Goal: Information Seeking & Learning: Learn about a topic

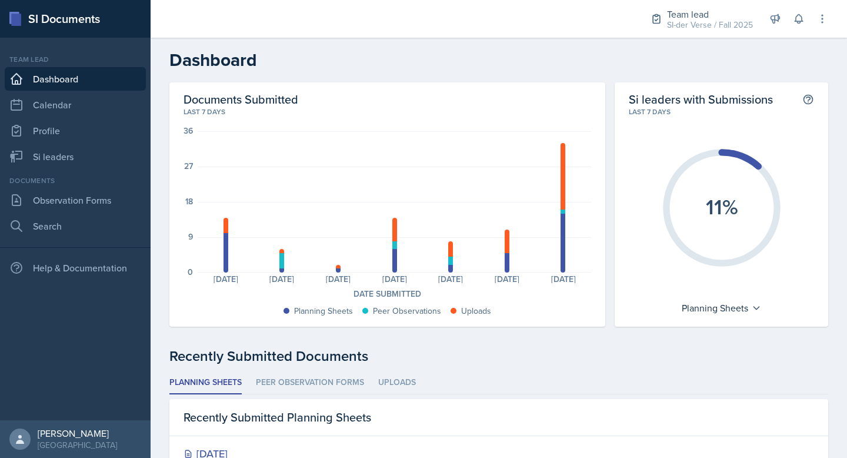
scroll to position [96, 0]
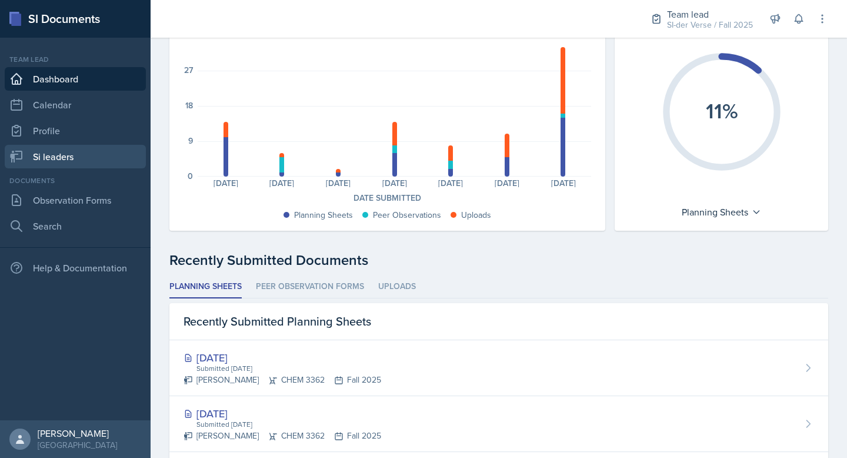
click at [85, 151] on link "Si leaders" at bounding box center [75, 157] width 141 height 24
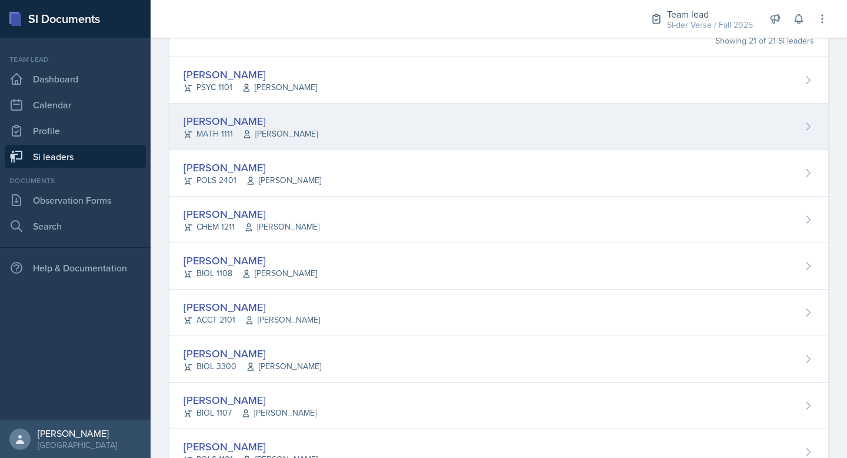
click at [262, 129] on span "[PERSON_NAME]" at bounding box center [279, 134] width 75 height 12
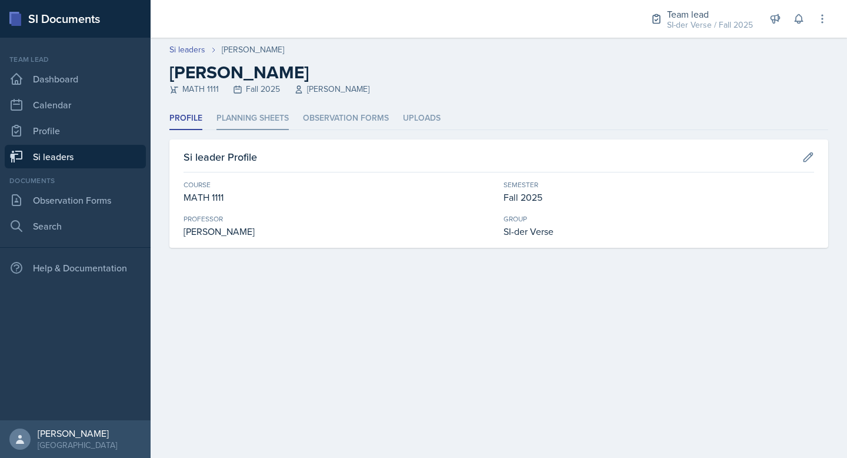
click at [256, 129] on li "Planning Sheets" at bounding box center [252, 118] width 72 height 23
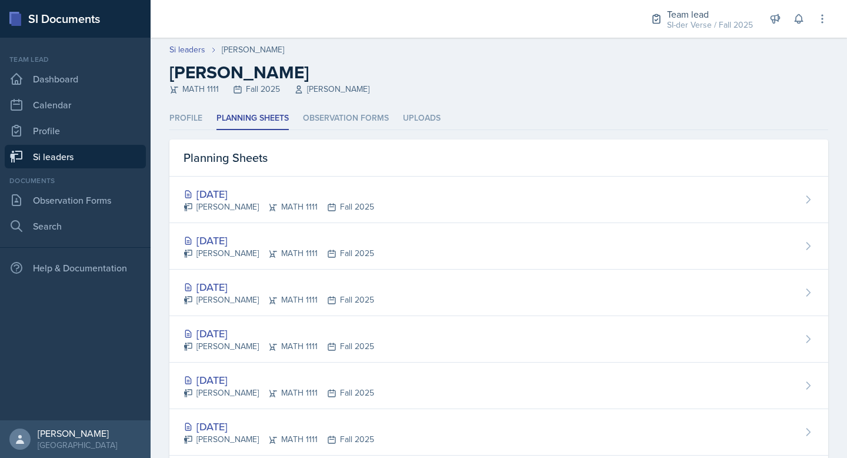
click at [105, 153] on link "Si leaders" at bounding box center [75, 157] width 141 height 24
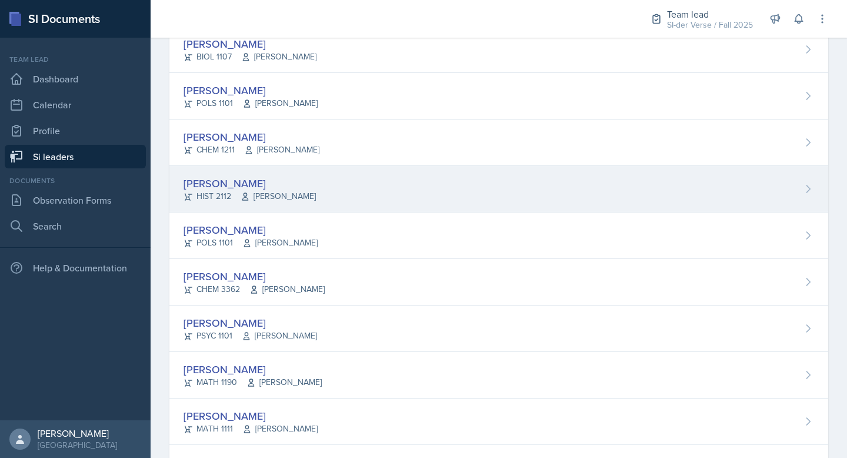
scroll to position [337, 0]
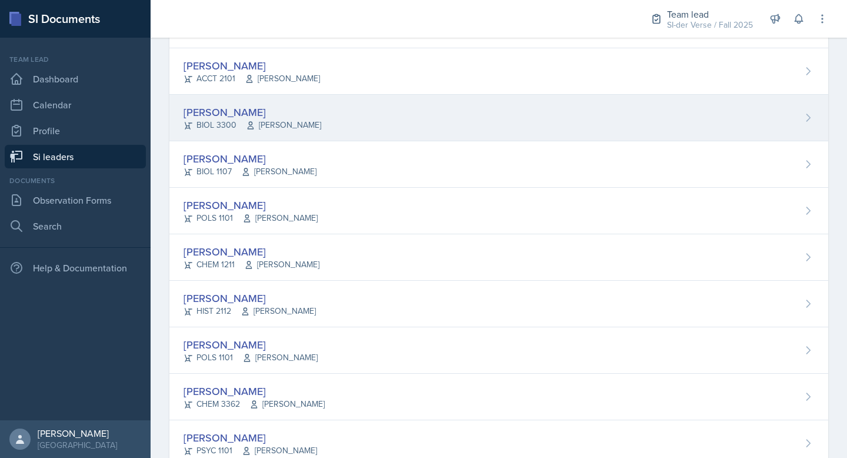
click at [241, 109] on div "[PERSON_NAME]" at bounding box center [252, 112] width 138 height 16
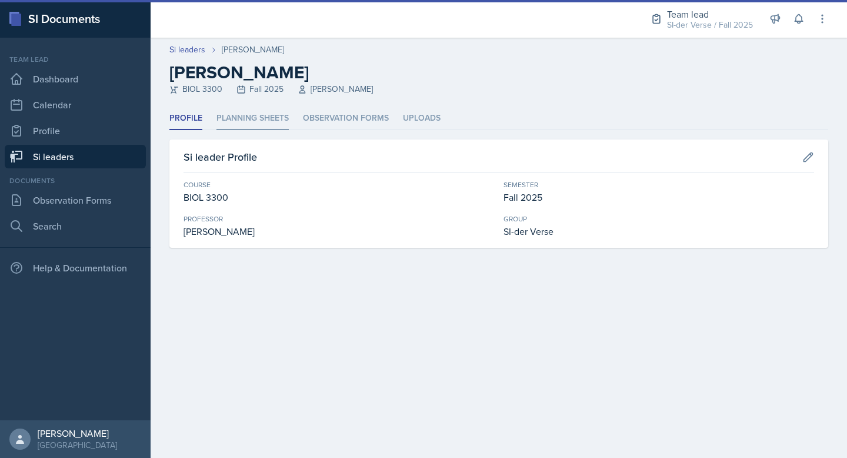
click at [273, 122] on li "Planning Sheets" at bounding box center [252, 118] width 72 height 23
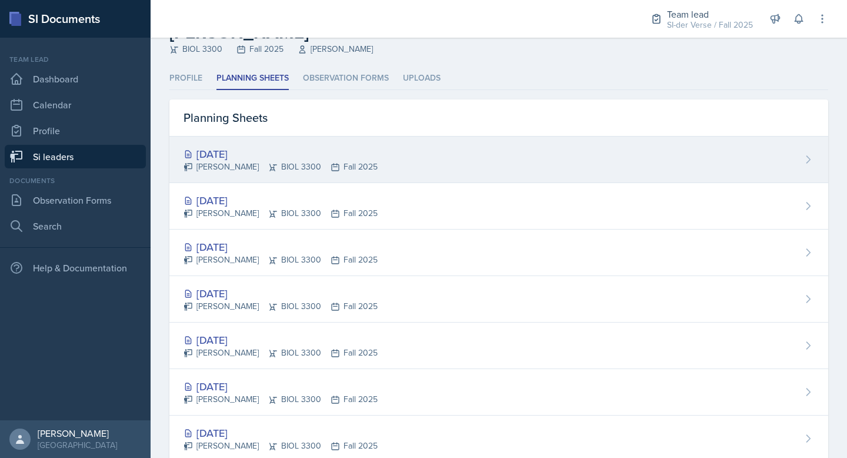
scroll to position [72, 0]
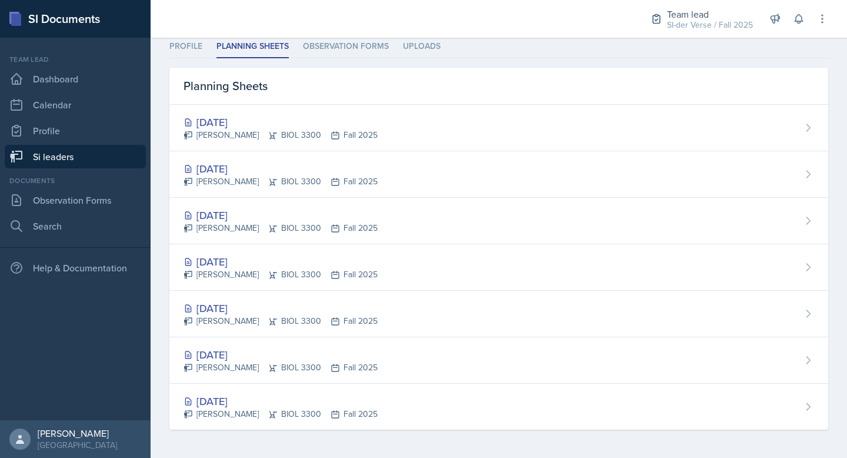
click at [58, 149] on link "Si leaders" at bounding box center [75, 157] width 141 height 24
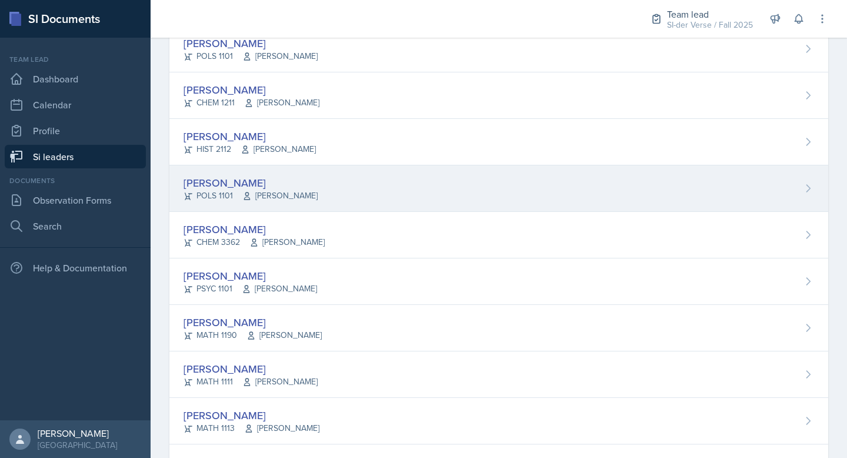
scroll to position [508, 0]
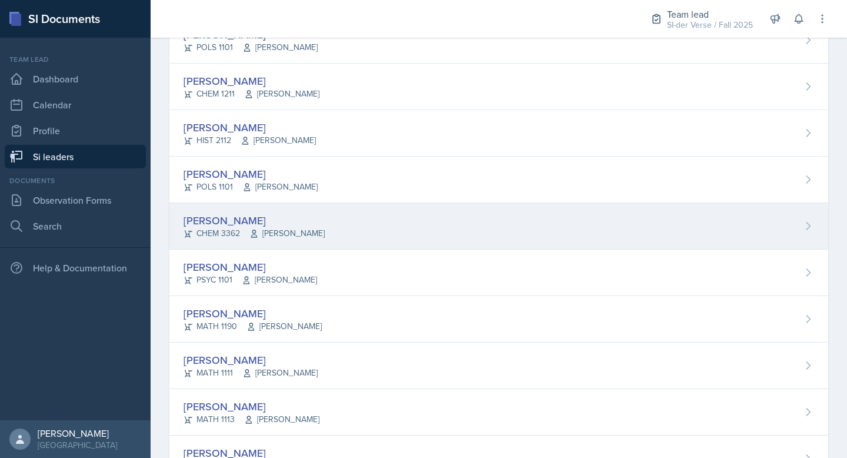
click at [301, 216] on div "Jenny Kim CHEM 3362 Jack Duff" at bounding box center [498, 226] width 659 height 46
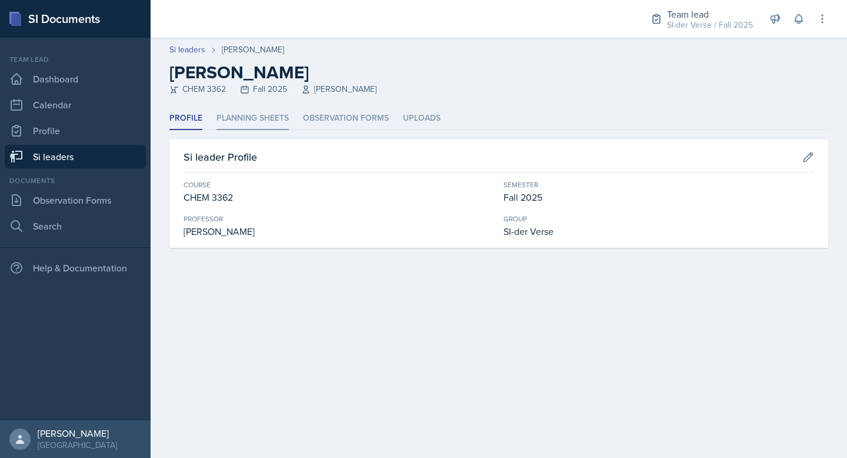
click at [249, 121] on li "Planning Sheets" at bounding box center [252, 118] width 72 height 23
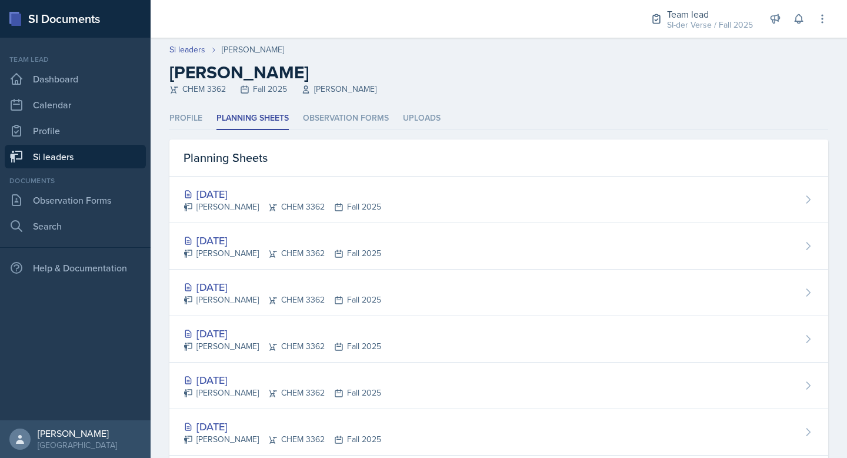
drag, startPoint x: 36, startPoint y: 151, endPoint x: 52, endPoint y: 152, distance: 15.9
click at [36, 151] on link "Si leaders" at bounding box center [75, 157] width 141 height 24
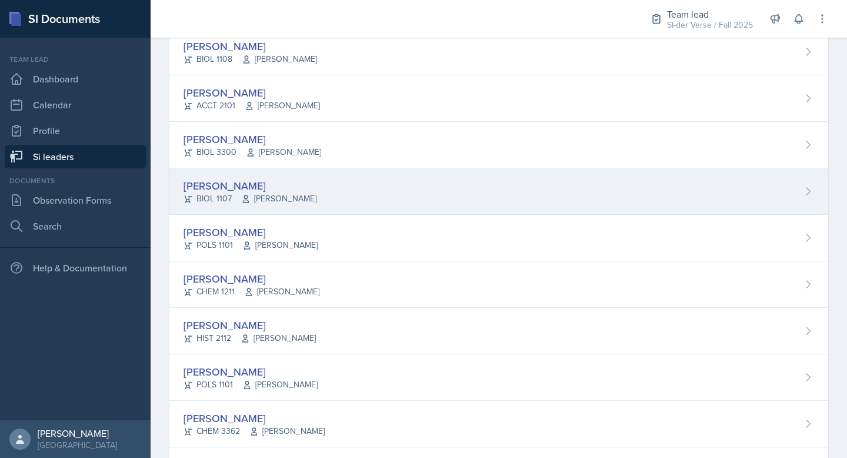
scroll to position [208, 0]
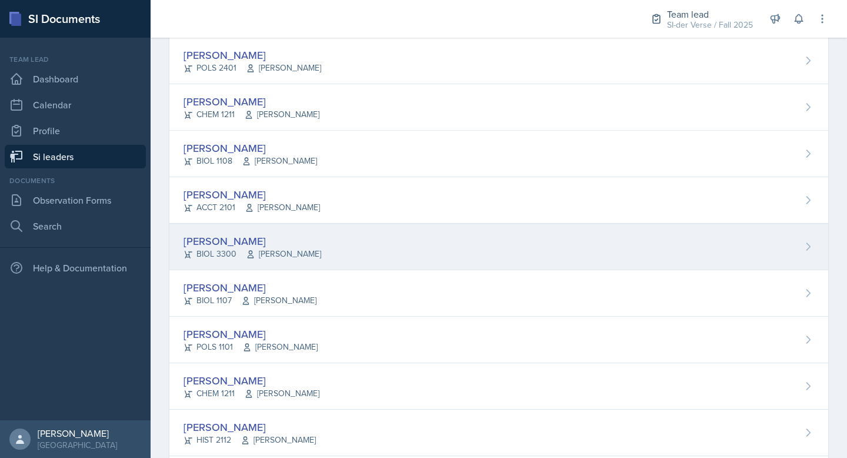
click at [311, 231] on div "[PERSON_NAME] BIOL 3300 [PERSON_NAME]" at bounding box center [498, 246] width 659 height 46
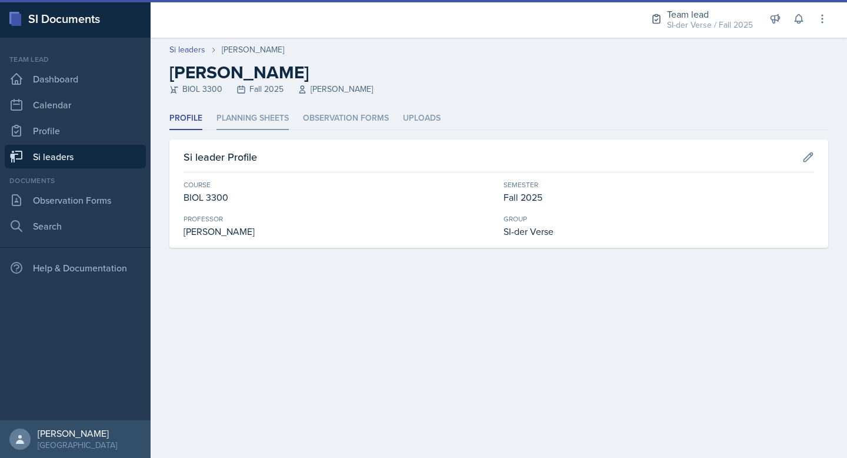
click at [251, 116] on li "Planning Sheets" at bounding box center [252, 118] width 72 height 23
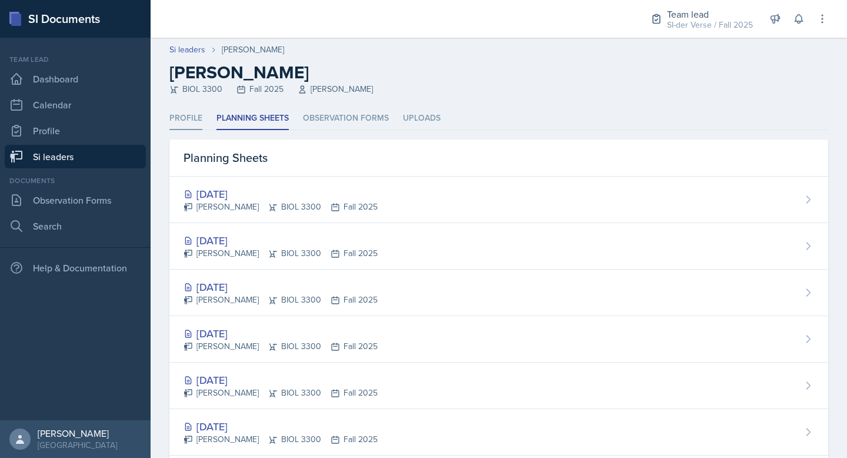
click at [186, 122] on li "Profile" at bounding box center [185, 118] width 33 height 23
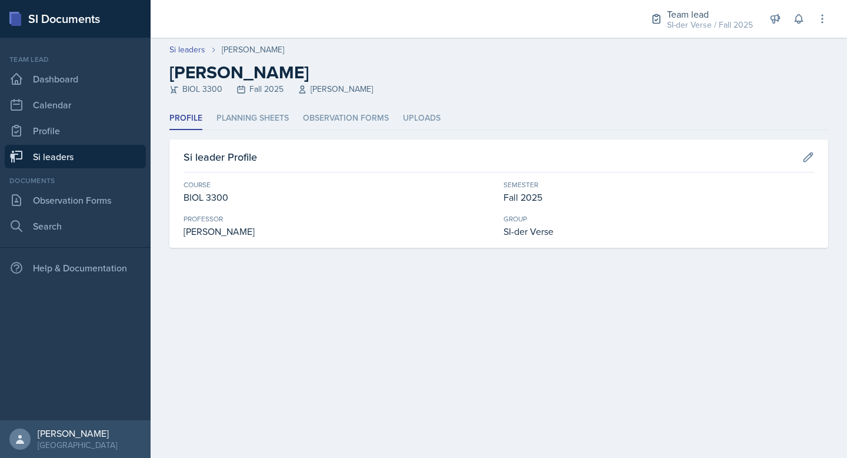
click at [64, 152] on link "Si leaders" at bounding box center [75, 157] width 141 height 24
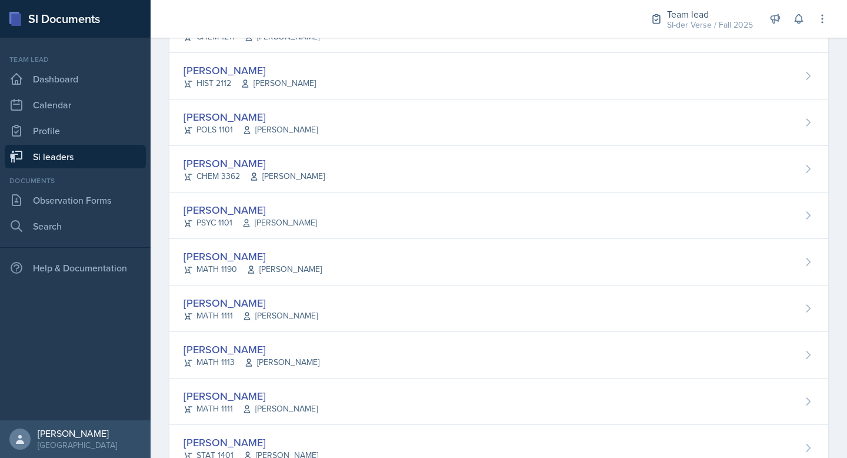
scroll to position [699, 0]
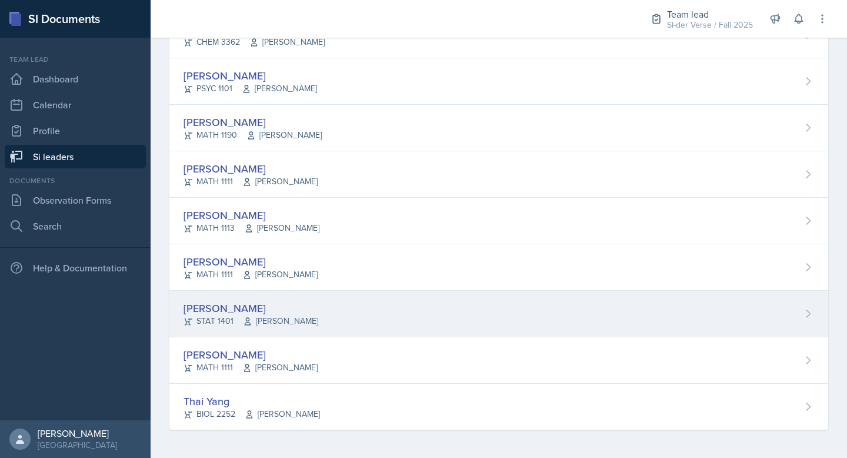
click at [279, 306] on div "[PERSON_NAME]" at bounding box center [250, 308] width 135 height 16
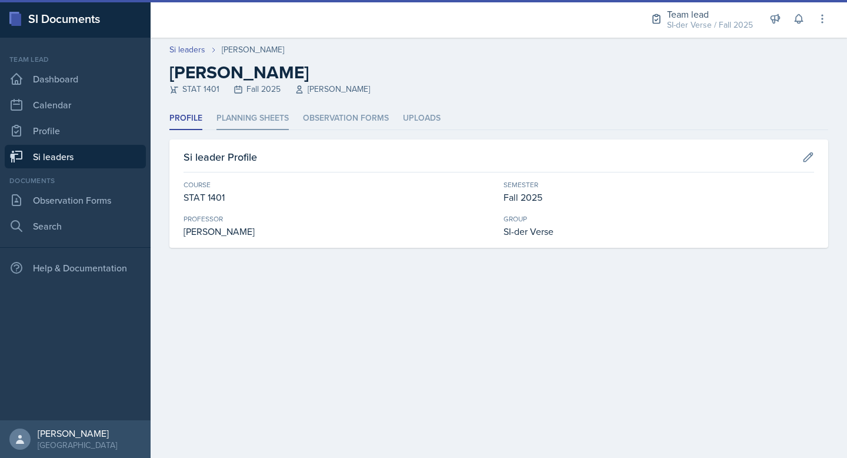
click at [258, 121] on li "Planning Sheets" at bounding box center [252, 118] width 72 height 23
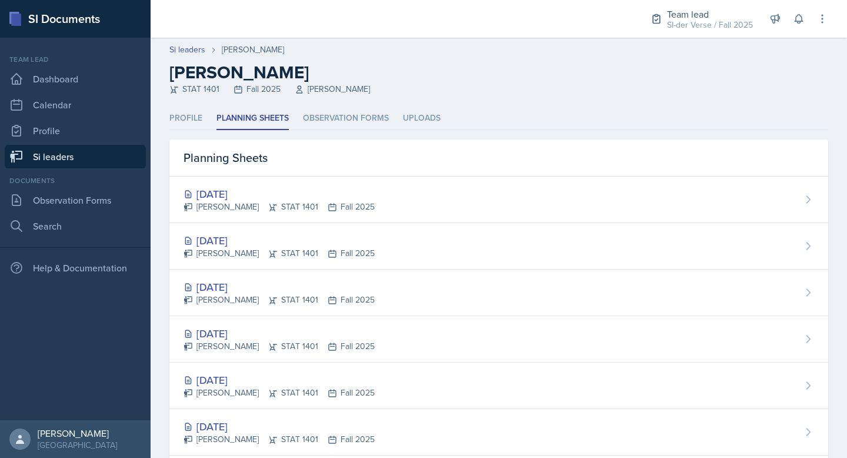
click at [52, 161] on link "Si leaders" at bounding box center [75, 157] width 141 height 24
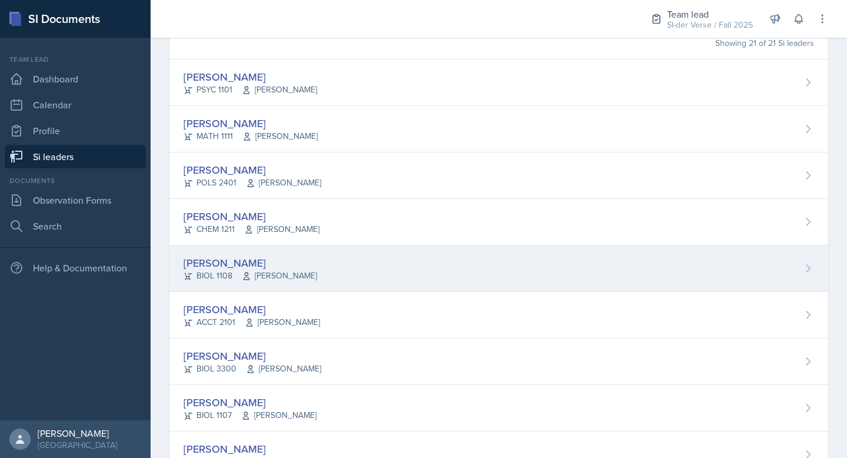
scroll to position [93, 0]
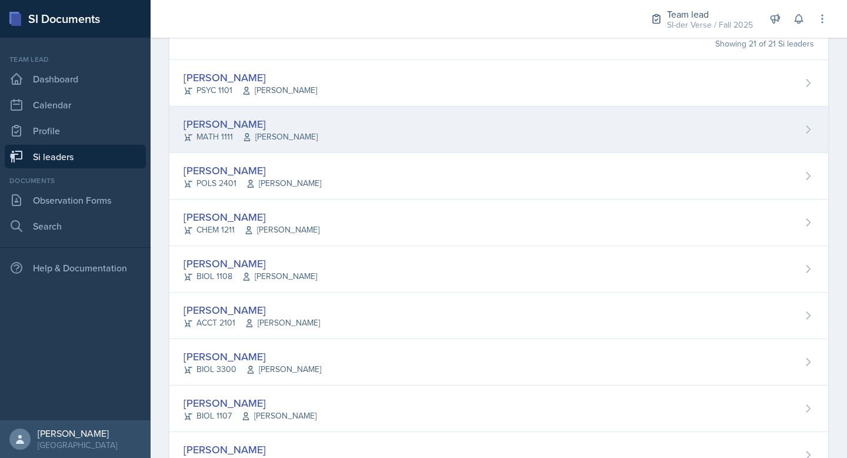
click at [242, 112] on div "[PERSON_NAME] MATH 1111 [PERSON_NAME]" at bounding box center [498, 129] width 659 height 46
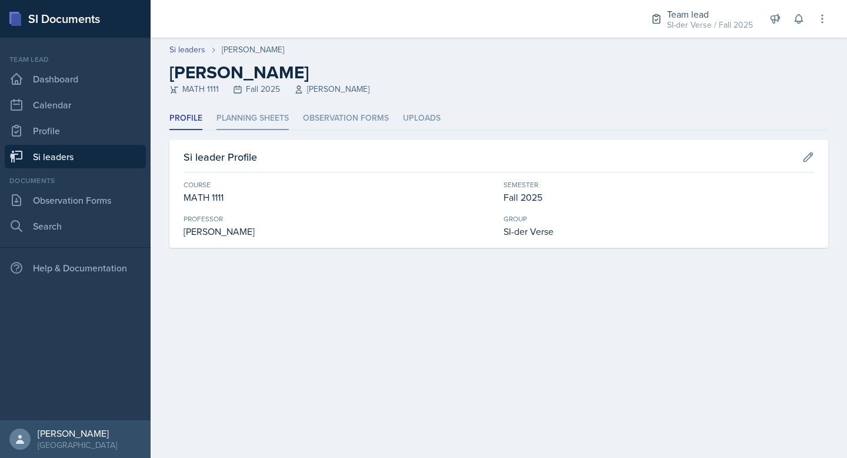
click at [246, 119] on li "Planning Sheets" at bounding box center [252, 118] width 72 height 23
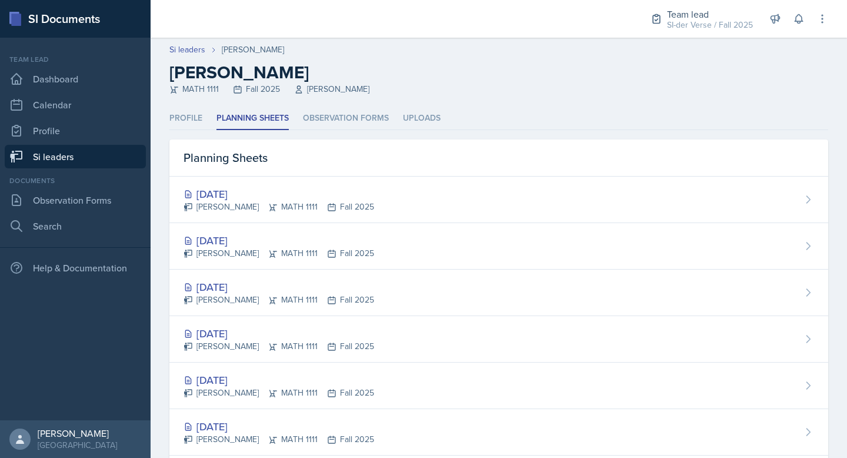
click at [75, 156] on link "Si leaders" at bounding box center [75, 157] width 141 height 24
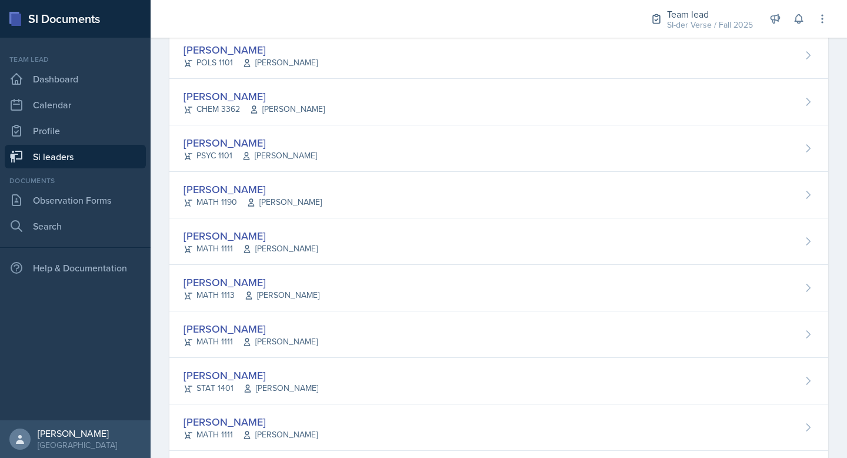
scroll to position [699, 0]
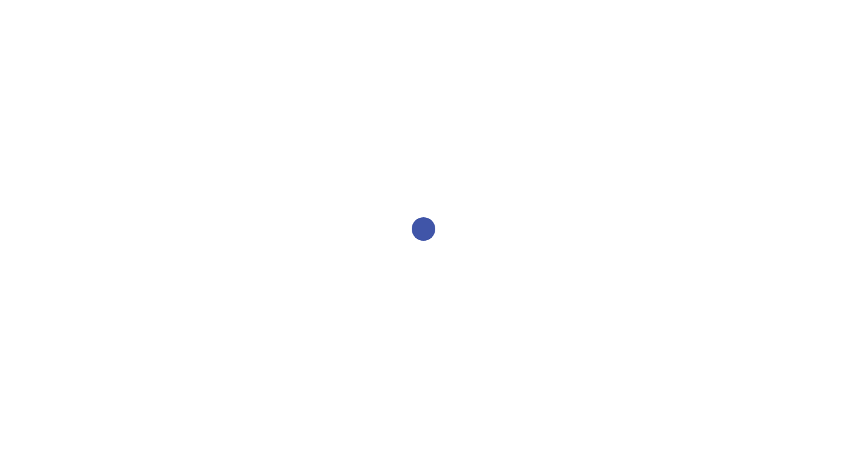
select select "2bed604d-1099-4043-b1bc-2365e8740244"
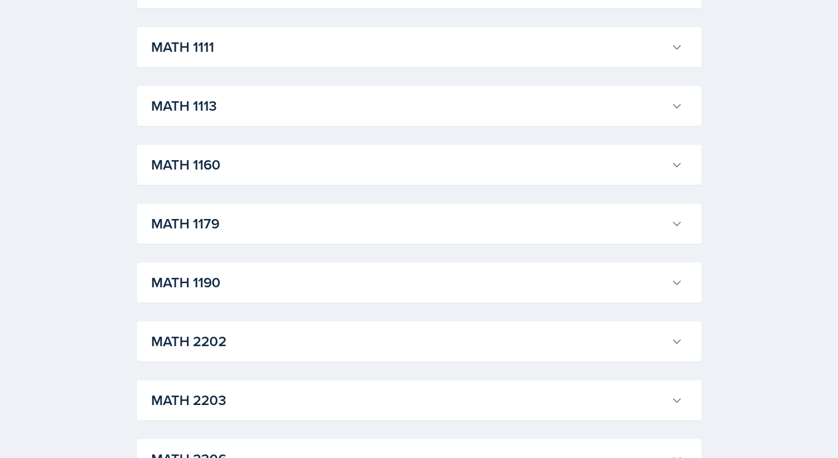
scroll to position [1067, 0]
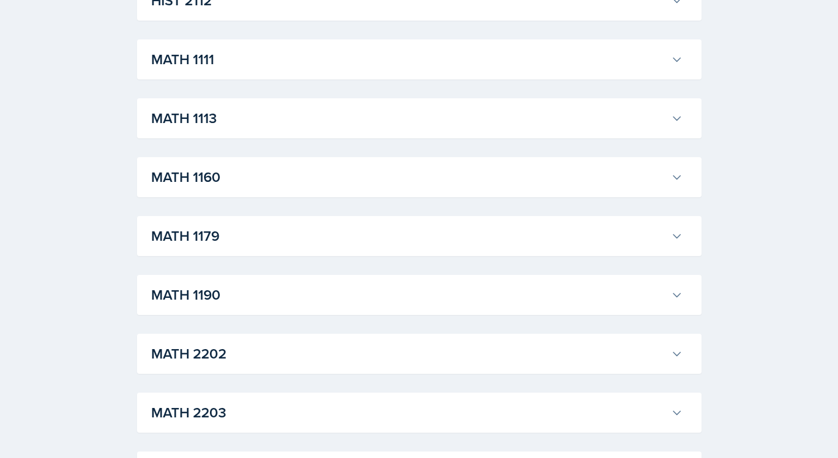
click at [443, 68] on h3 "MATH 1111" at bounding box center [408, 59] width 515 height 21
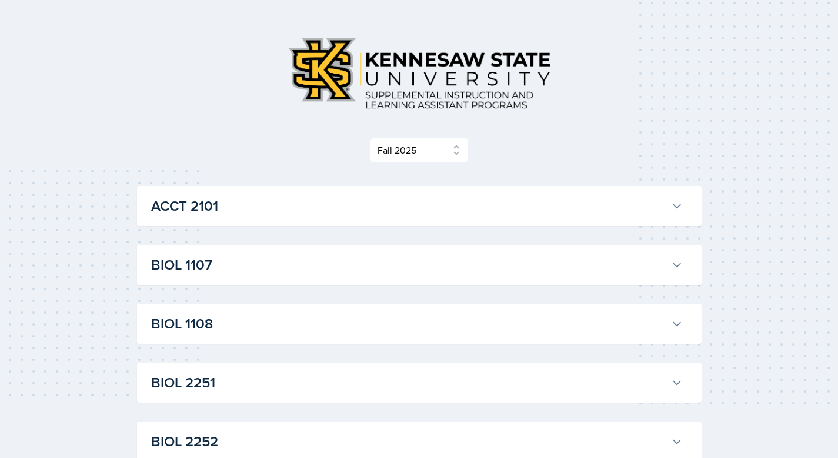
scroll to position [0, 0]
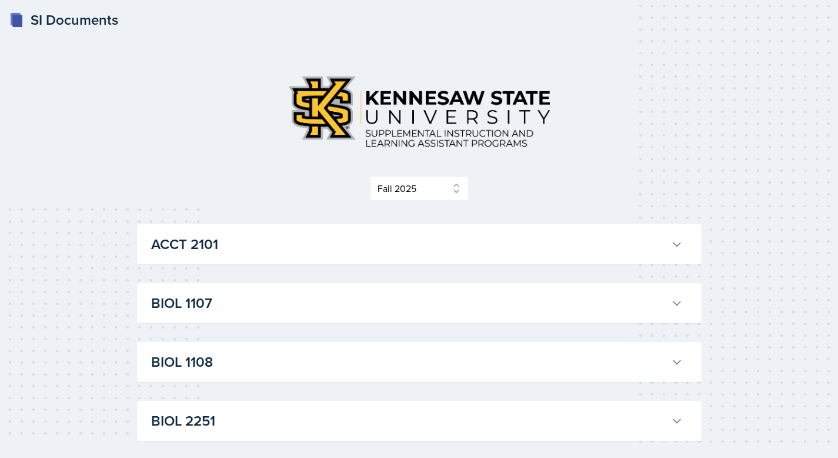
click at [251, 305] on h3 "BIOL 1107" at bounding box center [408, 302] width 515 height 21
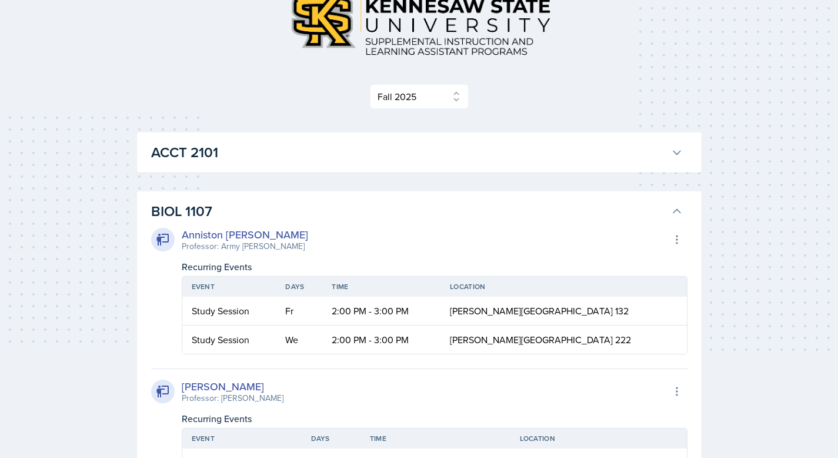
scroll to position [239, 0]
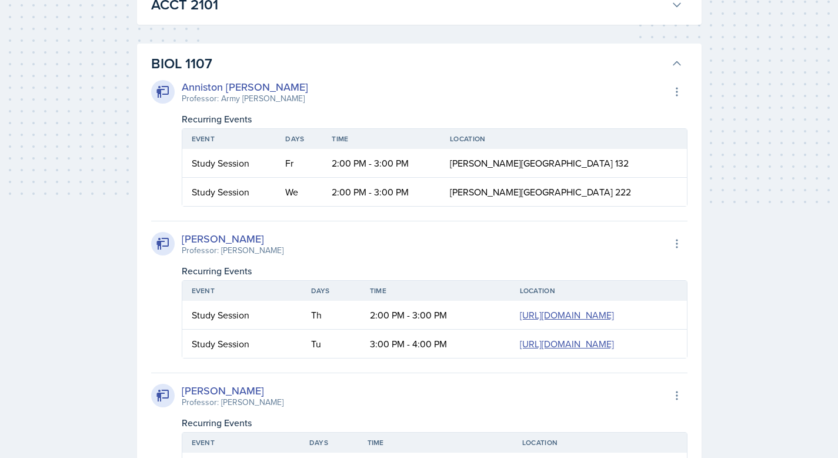
click at [261, 55] on h3 "BIOL 1107" at bounding box center [408, 63] width 515 height 21
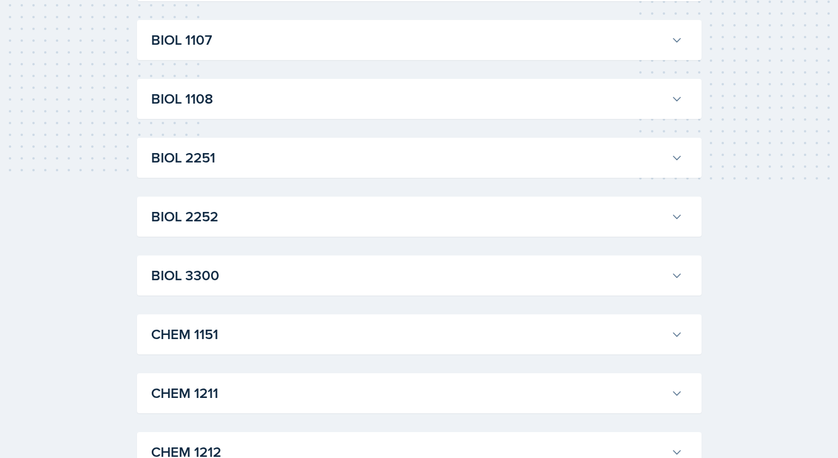
scroll to position [263, 0]
click at [253, 262] on button "BIOL 3300" at bounding box center [417, 275] width 536 height 26
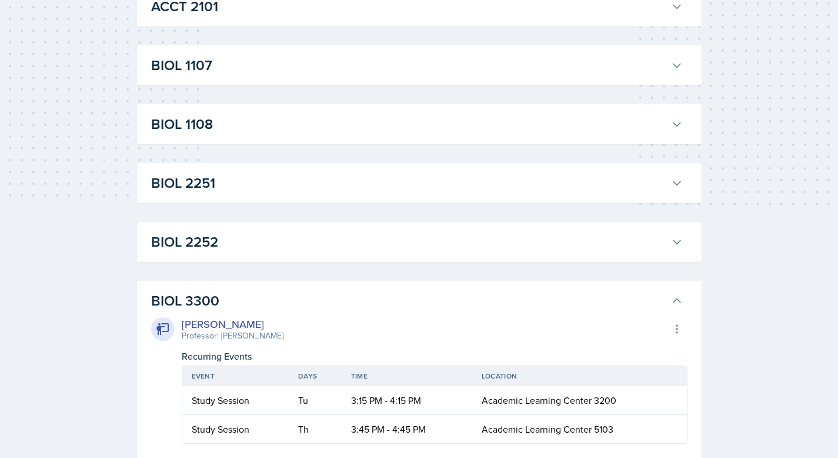
scroll to position [238, 0]
click at [293, 292] on h3 "BIOL 3300" at bounding box center [408, 300] width 515 height 21
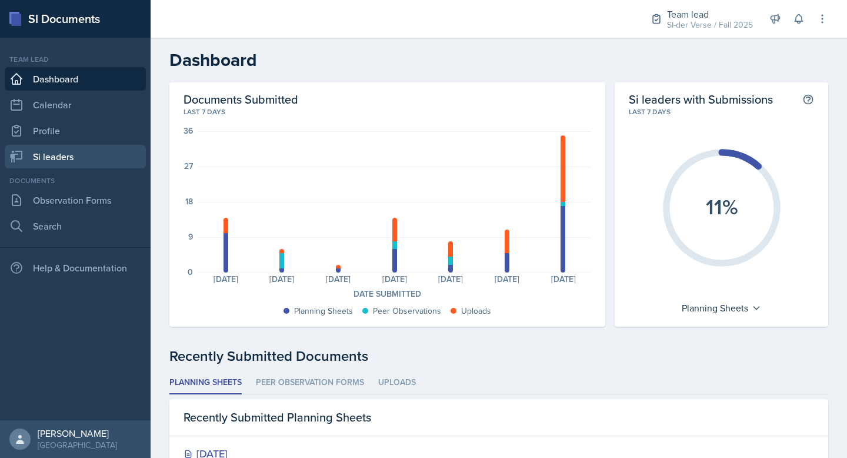
click at [85, 157] on link "Si leaders" at bounding box center [75, 157] width 141 height 24
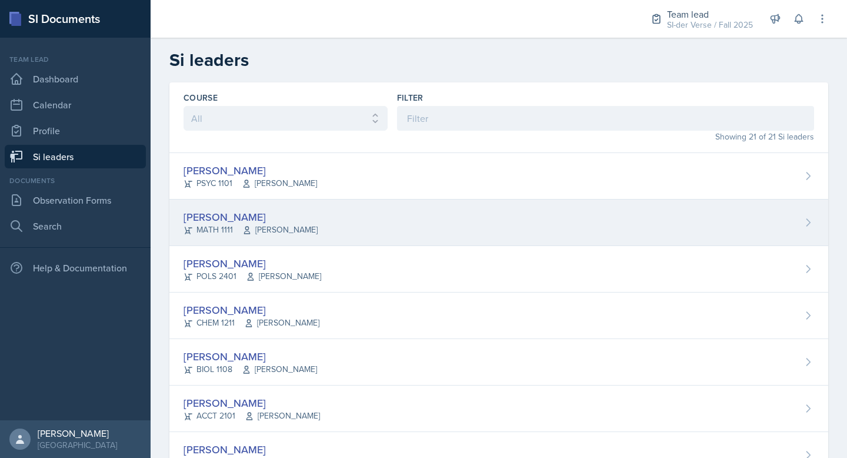
click at [252, 216] on div "[PERSON_NAME]" at bounding box center [250, 217] width 134 height 16
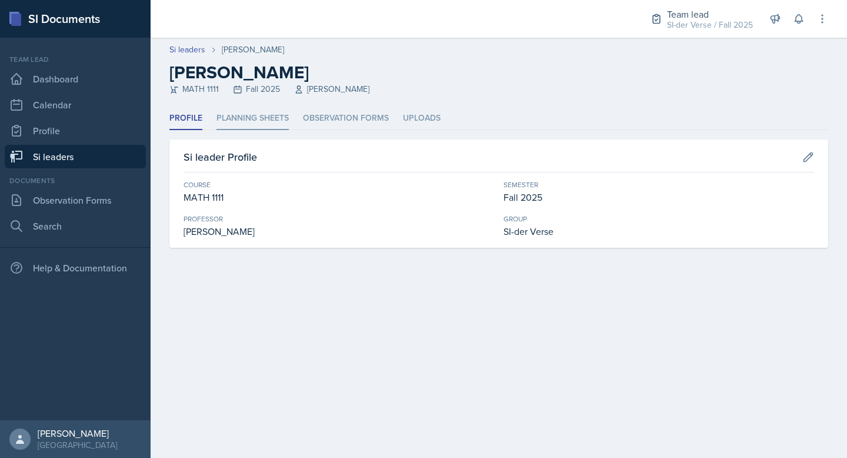
click at [263, 121] on li "Planning Sheets" at bounding box center [252, 118] width 72 height 23
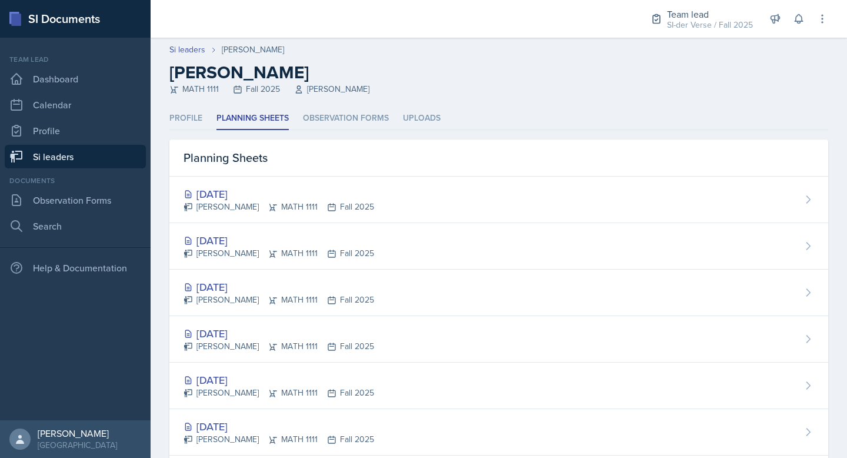
click at [52, 156] on link "Si leaders" at bounding box center [75, 157] width 141 height 24
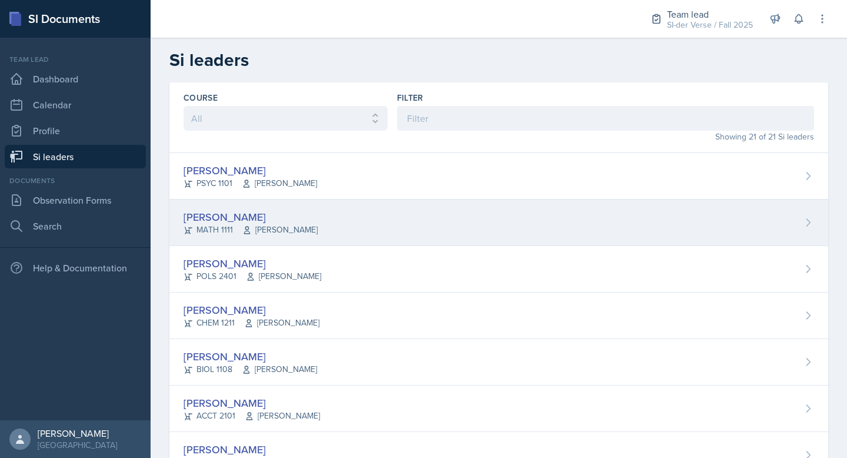
click at [281, 213] on div "[PERSON_NAME]" at bounding box center [250, 217] width 134 height 16
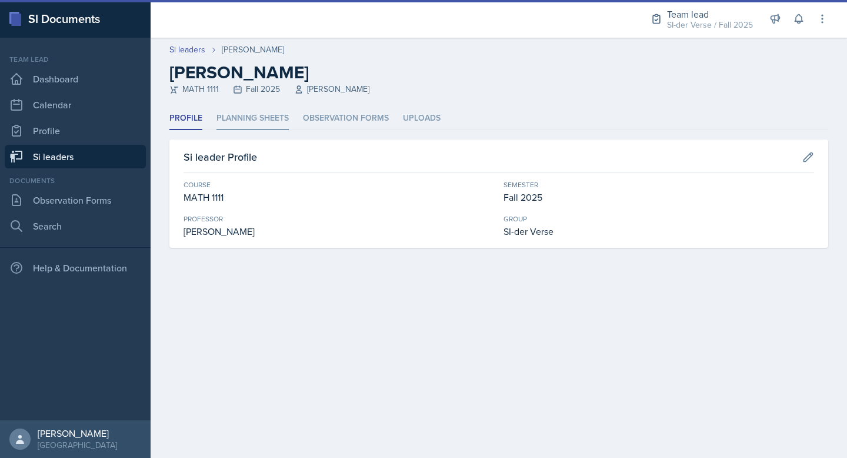
click at [249, 113] on li "Planning Sheets" at bounding box center [252, 118] width 72 height 23
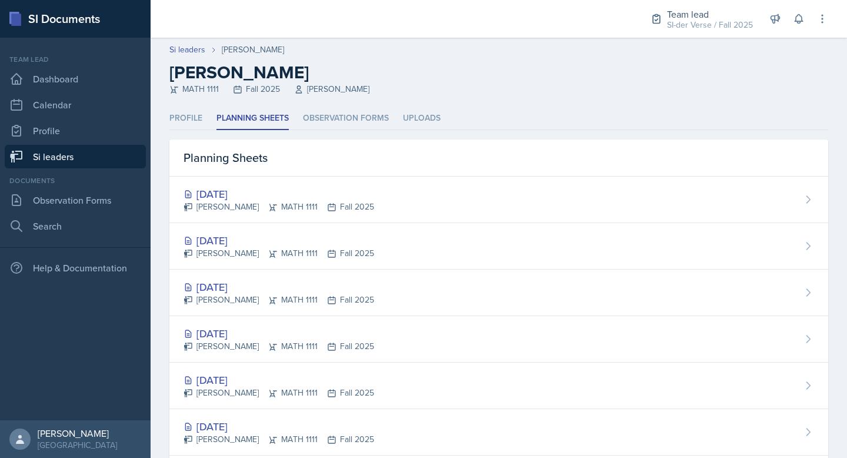
click at [59, 152] on link "Si leaders" at bounding box center [75, 157] width 141 height 24
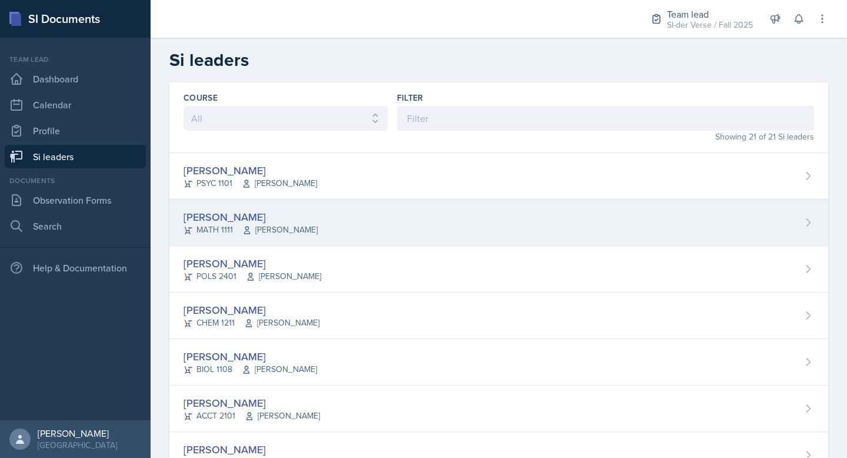
click at [233, 212] on div "[PERSON_NAME]" at bounding box center [250, 217] width 134 height 16
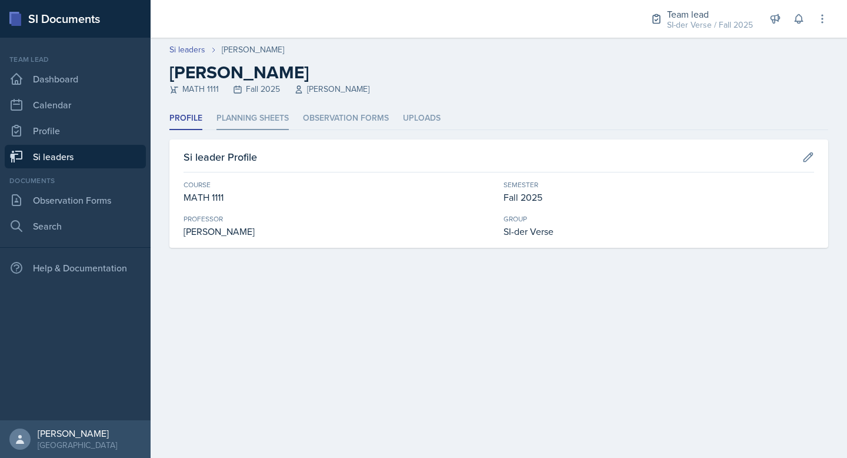
click at [249, 124] on li "Planning Sheets" at bounding box center [252, 118] width 72 height 23
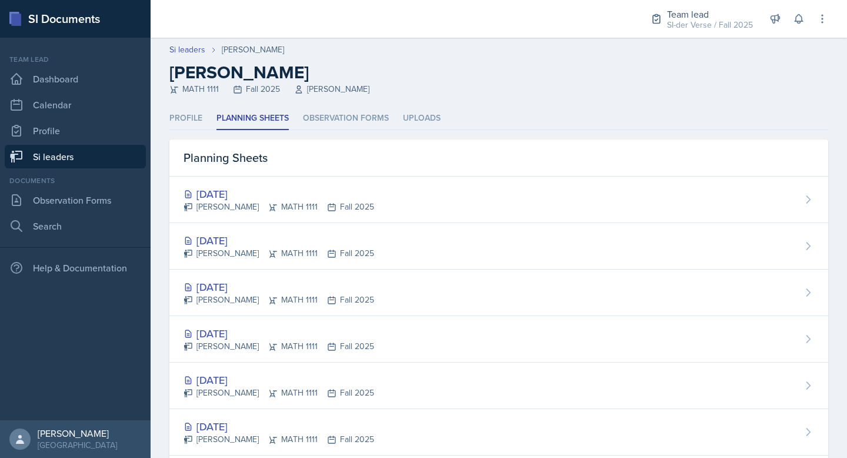
click at [64, 162] on link "Si leaders" at bounding box center [75, 157] width 141 height 24
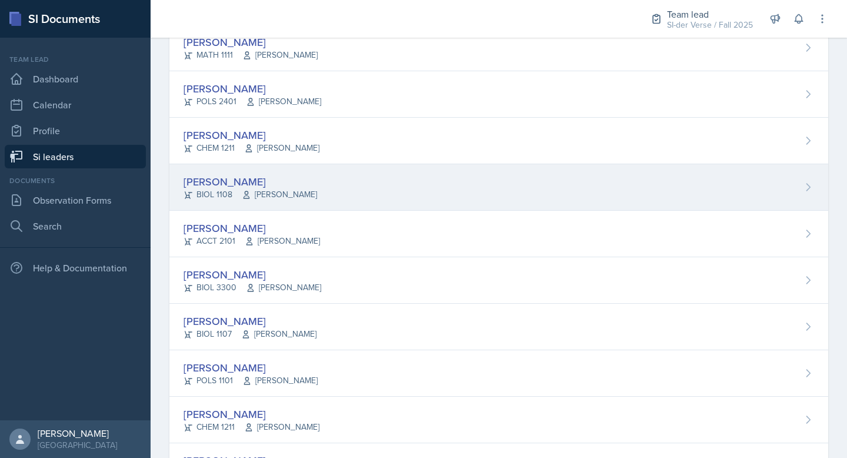
scroll to position [246, 0]
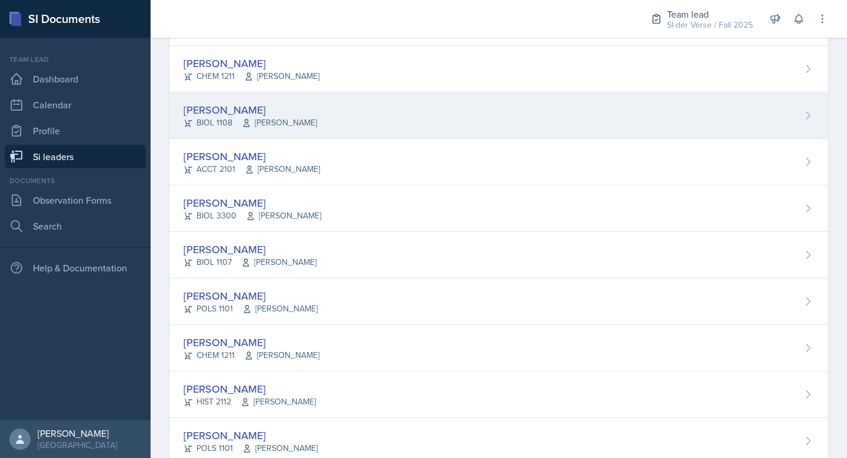
click at [225, 109] on div "[PERSON_NAME]" at bounding box center [249, 110] width 133 height 16
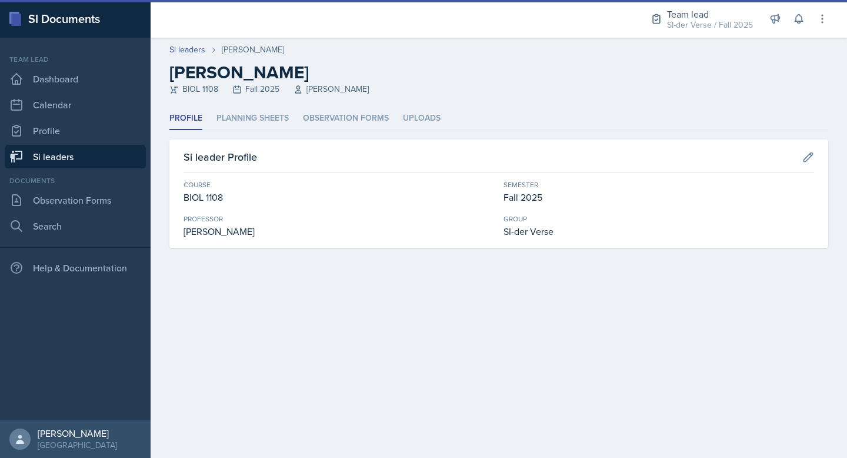
click at [258, 119] on li "Planning Sheets" at bounding box center [252, 118] width 72 height 23
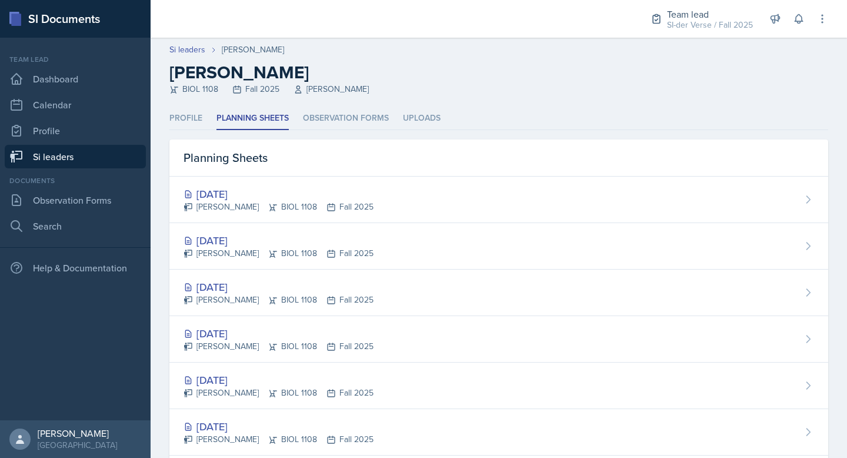
click at [71, 155] on link "Si leaders" at bounding box center [75, 157] width 141 height 24
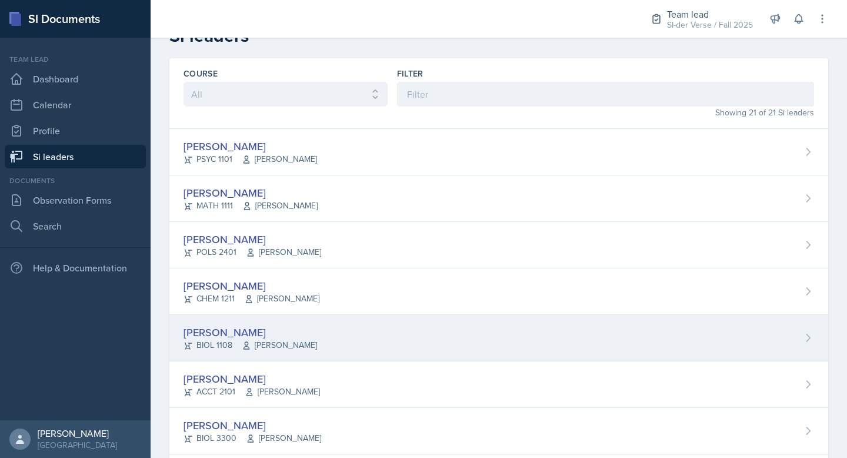
scroll to position [117, 0]
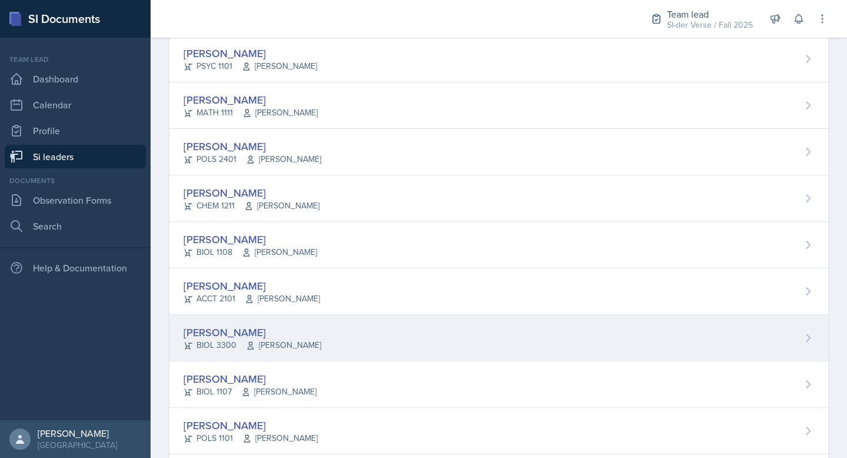
click at [309, 335] on div "[PERSON_NAME]" at bounding box center [252, 332] width 138 height 16
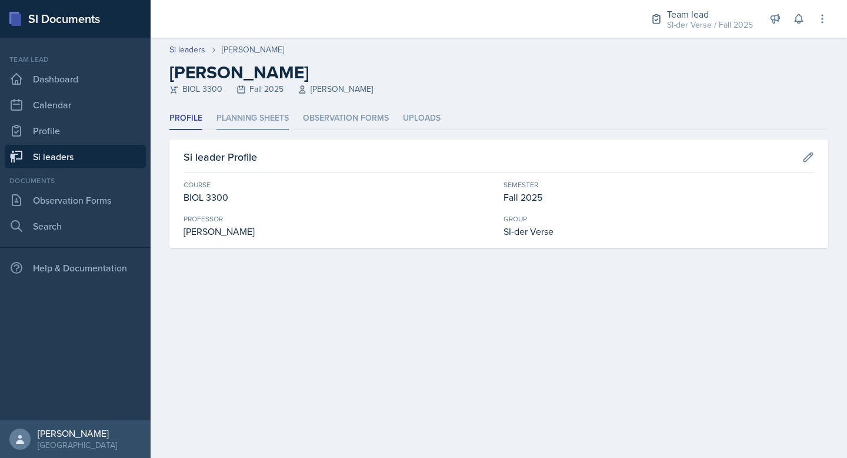
click at [261, 112] on li "Planning Sheets" at bounding box center [252, 118] width 72 height 23
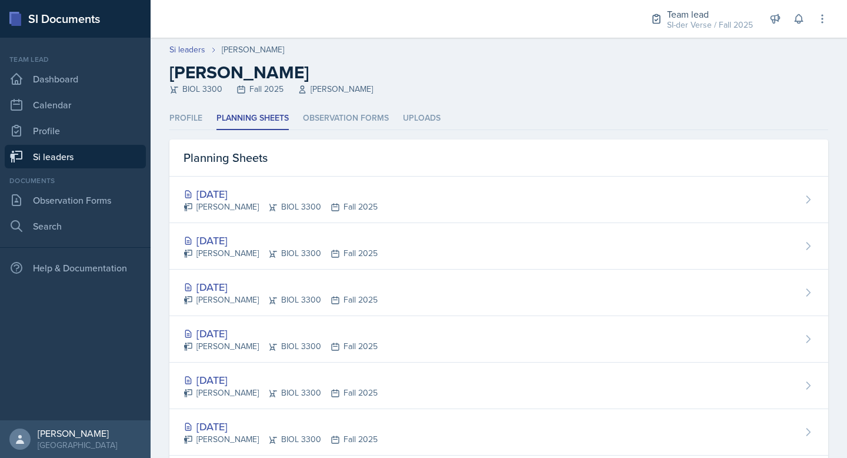
click at [80, 159] on link "Si leaders" at bounding box center [75, 157] width 141 height 24
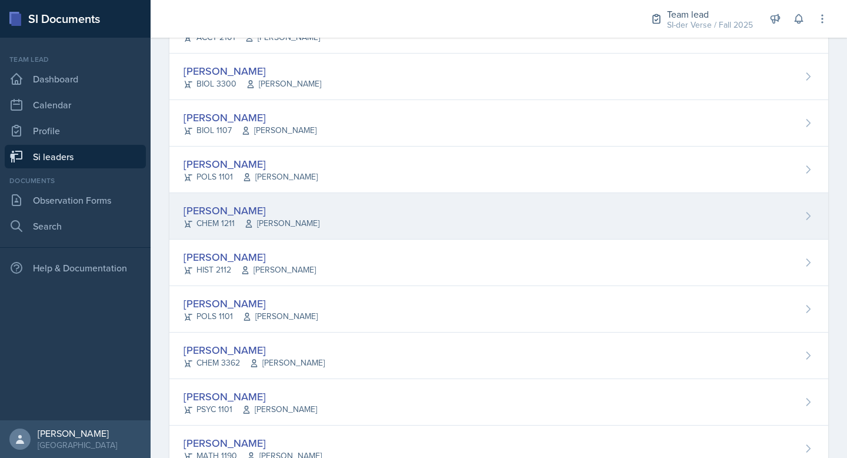
scroll to position [230, 0]
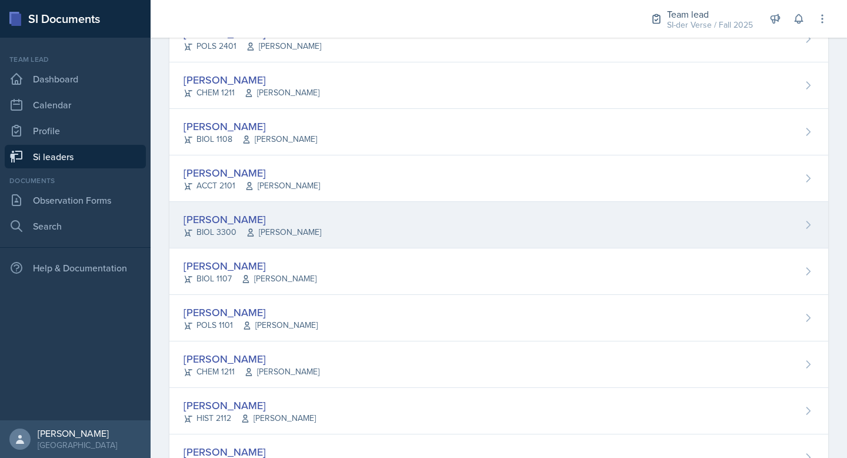
click at [233, 217] on div "[PERSON_NAME]" at bounding box center [252, 219] width 138 height 16
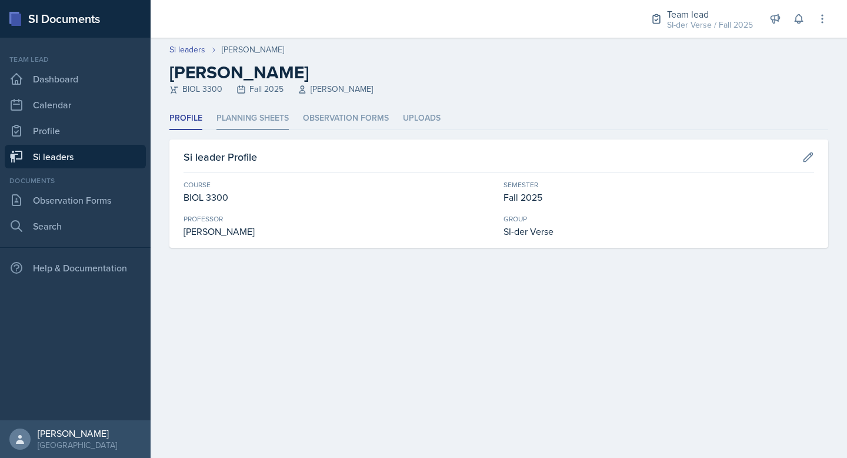
click at [249, 114] on li "Planning Sheets" at bounding box center [252, 118] width 72 height 23
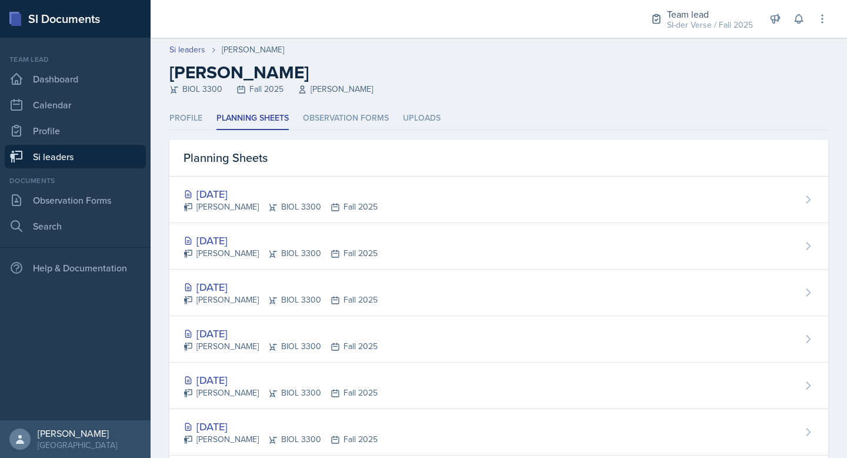
click at [74, 158] on link "Si leaders" at bounding box center [75, 157] width 141 height 24
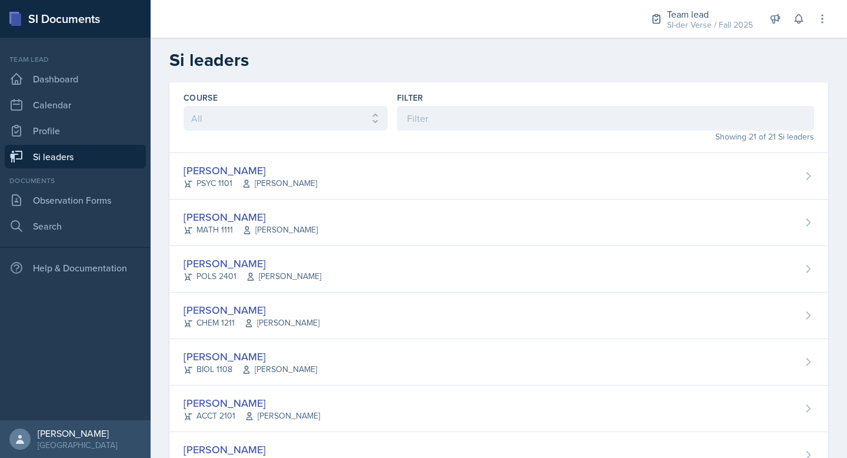
click at [84, 163] on link "Si leaders" at bounding box center [75, 157] width 141 height 24
click at [83, 159] on link "Si leaders" at bounding box center [75, 157] width 141 height 24
click at [65, 155] on link "Si leaders" at bounding box center [75, 157] width 141 height 24
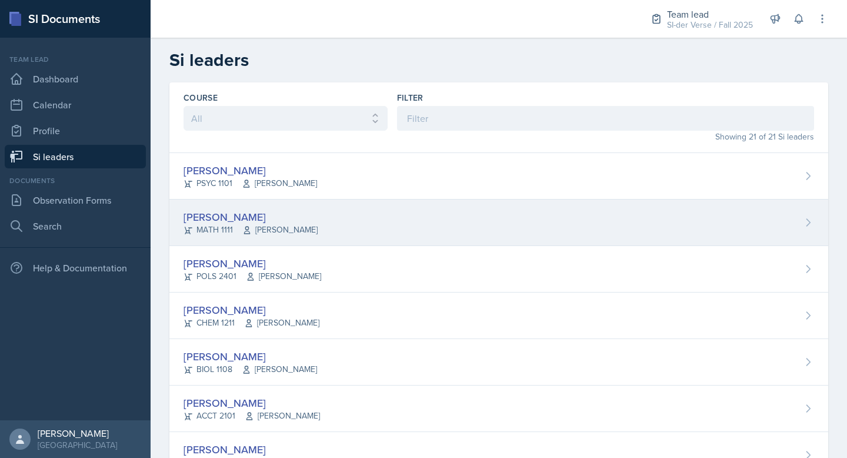
click at [229, 213] on div "[PERSON_NAME]" at bounding box center [250, 217] width 134 height 16
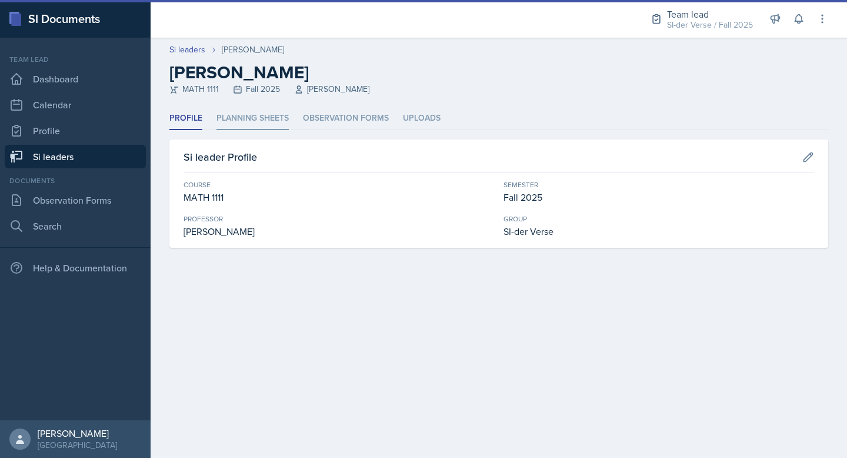
click at [229, 108] on li "Planning Sheets" at bounding box center [252, 118] width 72 height 23
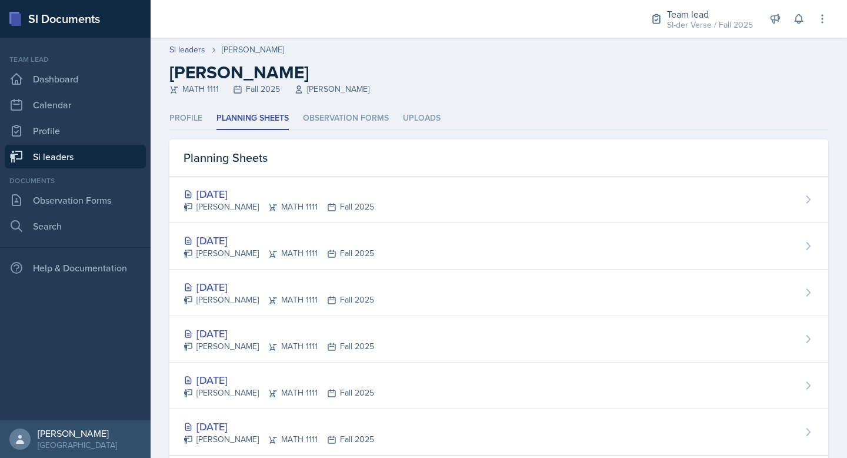
click at [203, 123] on ul "Profile Planning Sheets Observation Forms Uploads" at bounding box center [498, 118] width 659 height 23
click at [182, 111] on li "Profile" at bounding box center [185, 118] width 33 height 23
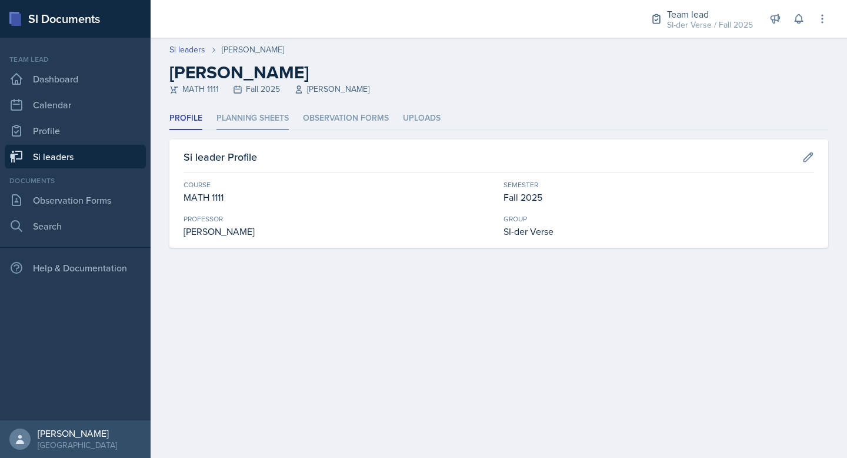
click at [242, 119] on li "Planning Sheets" at bounding box center [252, 118] width 72 height 23
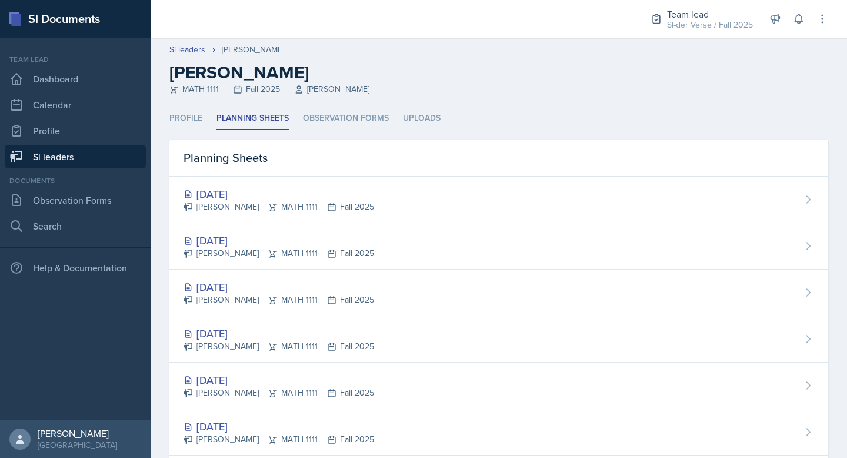
click at [58, 157] on link "Si leaders" at bounding box center [75, 157] width 141 height 24
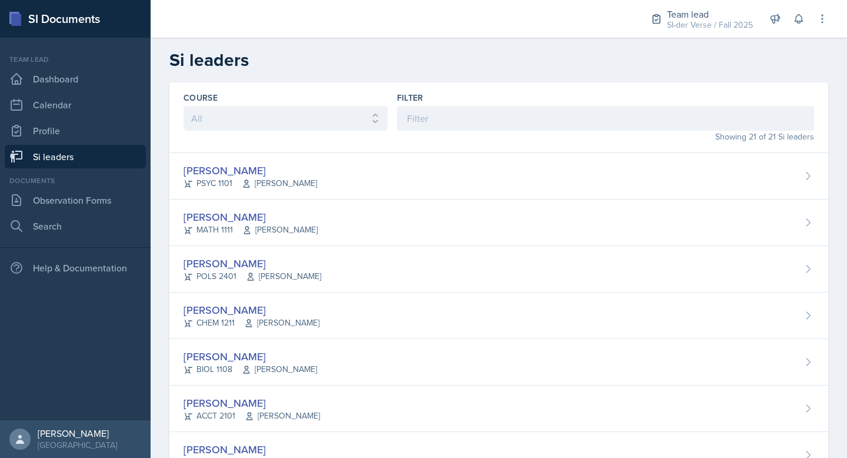
click at [63, 157] on link "Si leaders" at bounding box center [75, 157] width 141 height 24
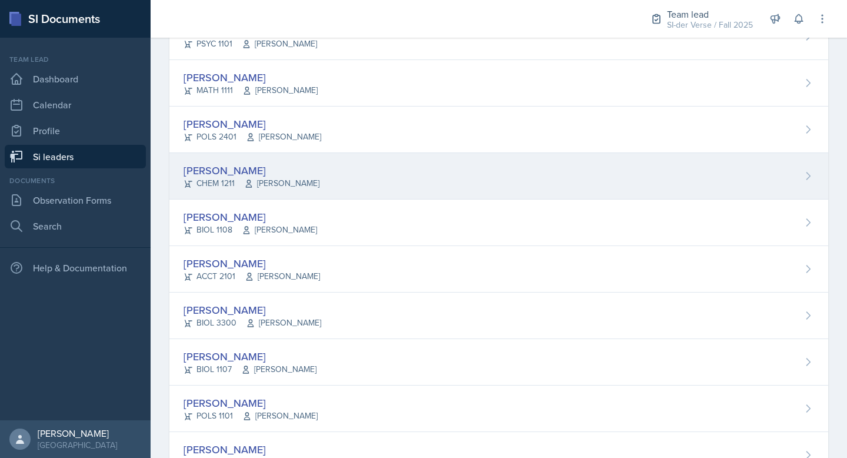
scroll to position [147, 0]
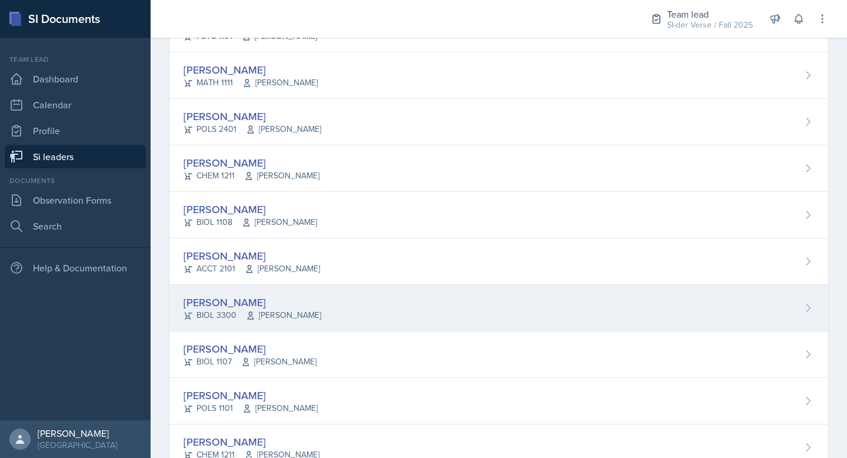
click at [382, 316] on div "[PERSON_NAME] BIOL 3300 [PERSON_NAME]" at bounding box center [498, 308] width 659 height 46
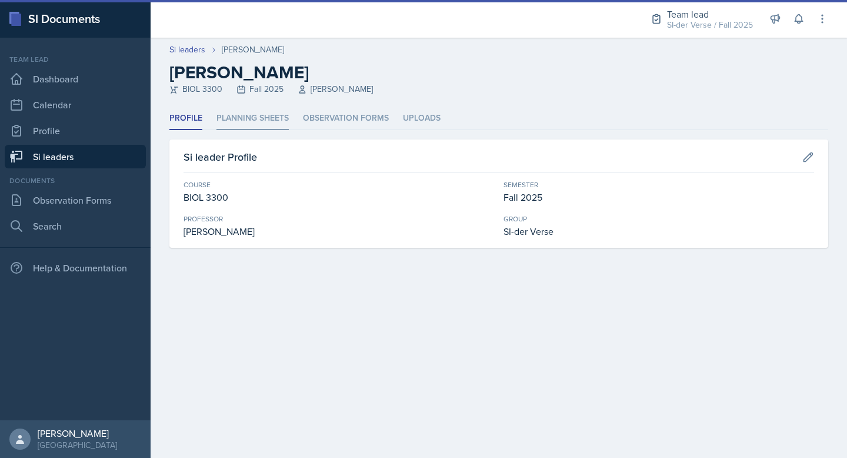
click at [249, 112] on li "Planning Sheets" at bounding box center [252, 118] width 72 height 23
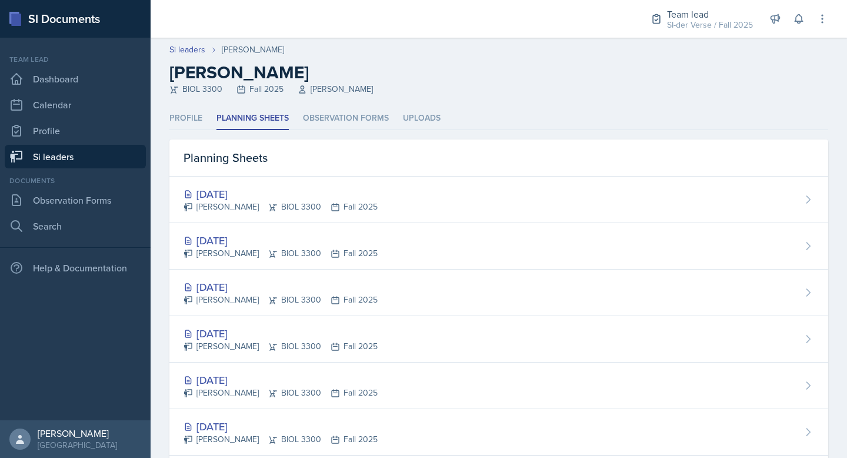
click at [36, 155] on link "Si leaders" at bounding box center [75, 157] width 141 height 24
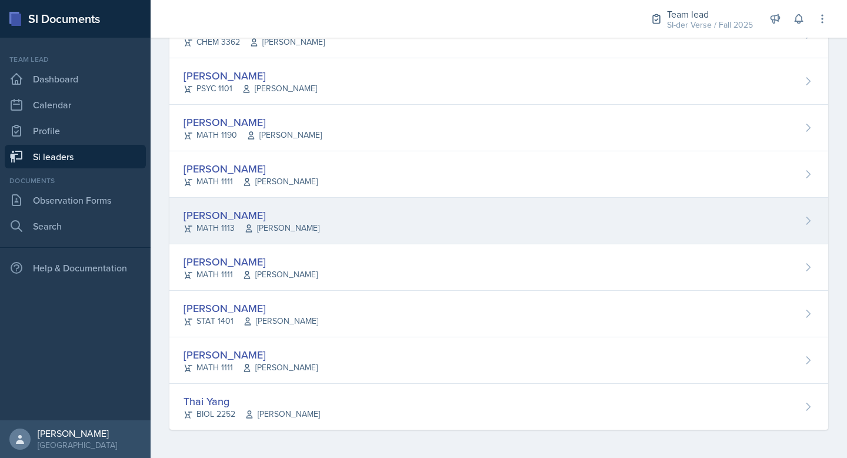
scroll to position [201, 0]
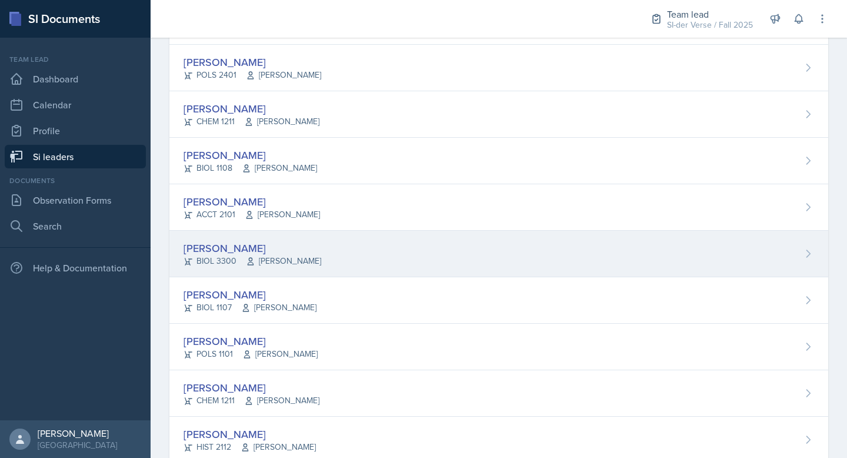
click at [321, 248] on div "[PERSON_NAME]" at bounding box center [252, 248] width 138 height 16
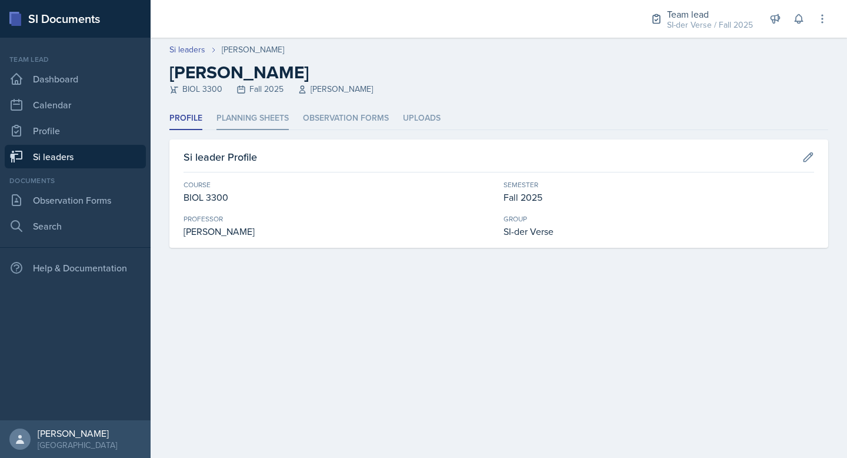
click at [260, 112] on li "Planning Sheets" at bounding box center [252, 118] width 72 height 23
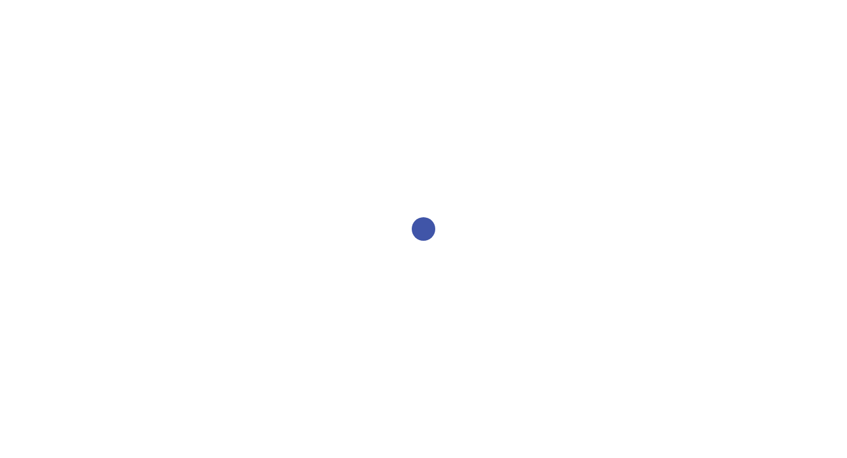
select select "2bed604d-1099-4043-b1bc-2365e8740244"
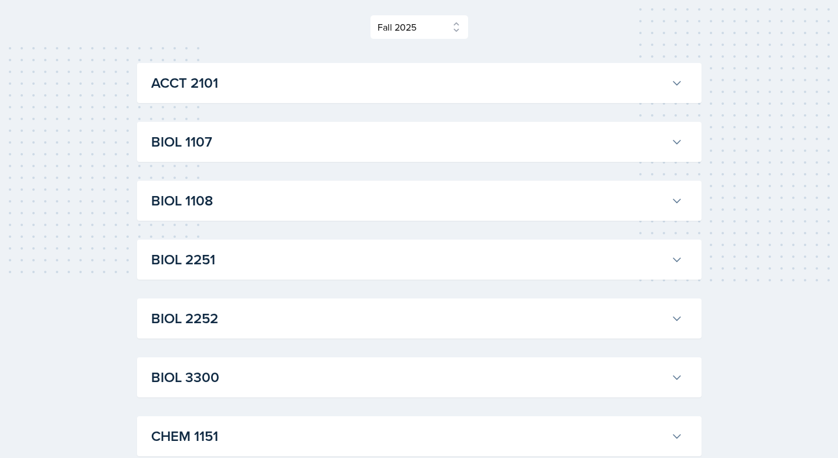
scroll to position [252, 0]
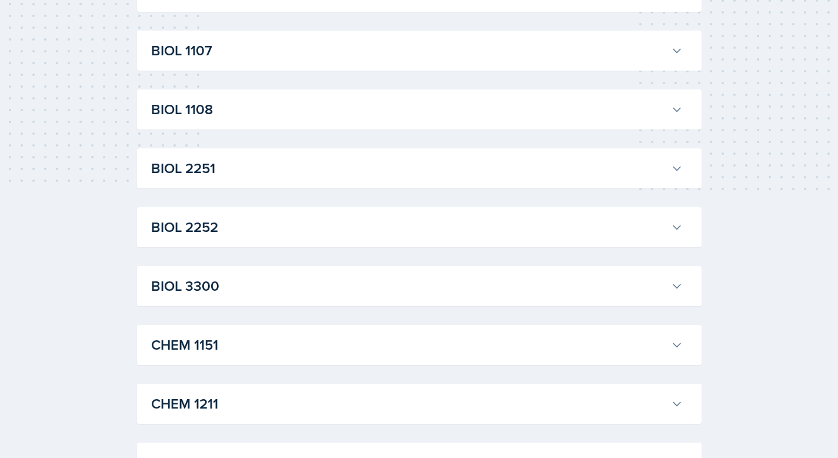
click at [239, 279] on h3 "BIOL 3300" at bounding box center [408, 285] width 515 height 21
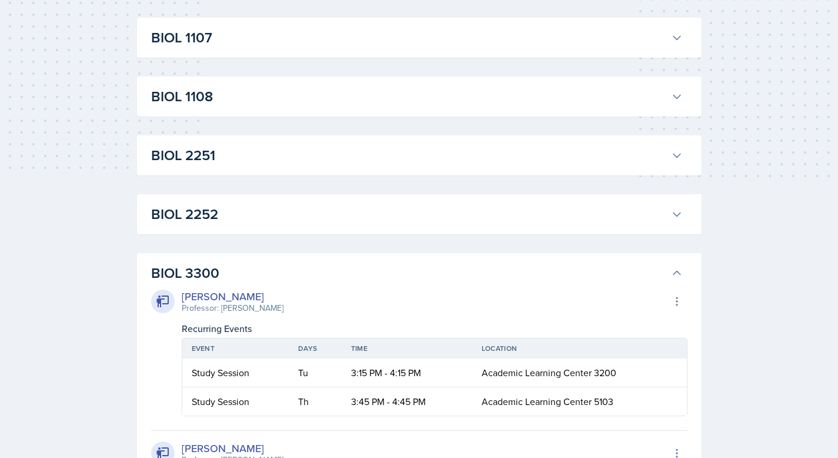
scroll to position [358, 0]
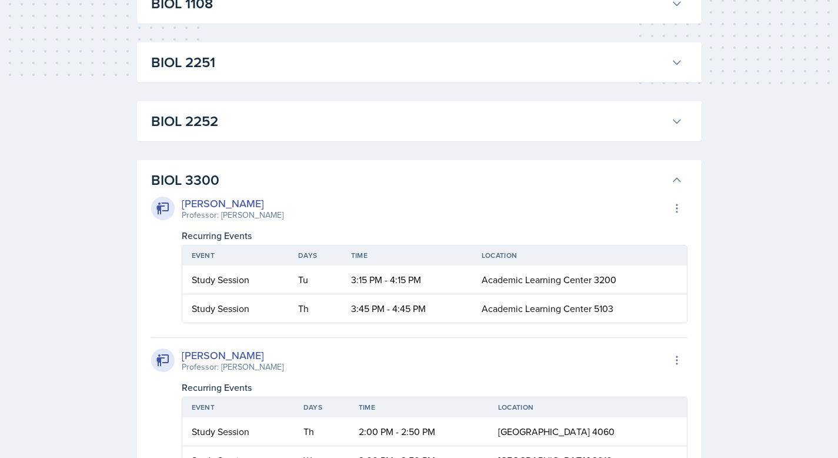
click at [669, 177] on button "BIOL 3300" at bounding box center [417, 180] width 536 height 26
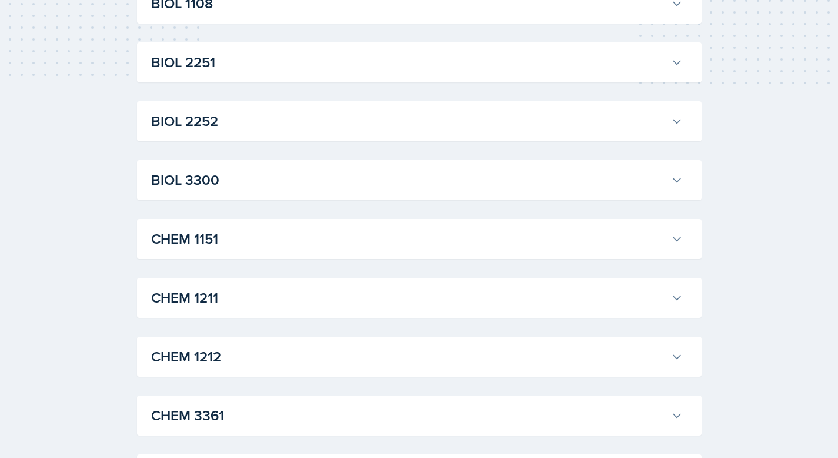
click at [221, 188] on h3 "BIOL 3300" at bounding box center [408, 179] width 515 height 21
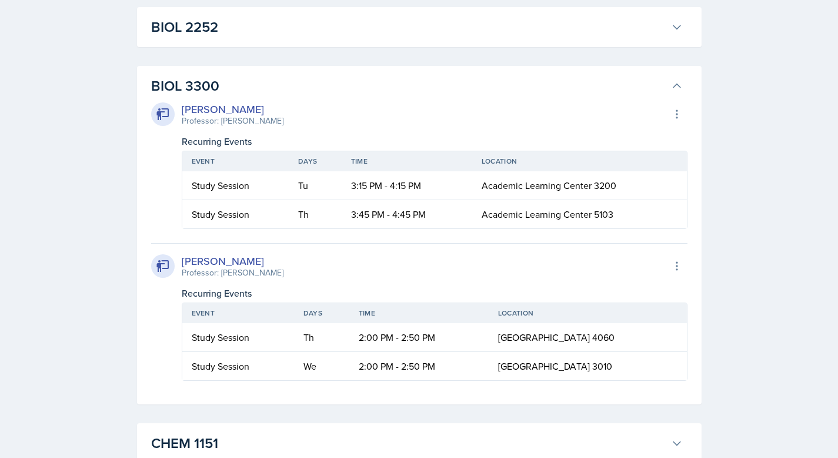
scroll to position [357, 0]
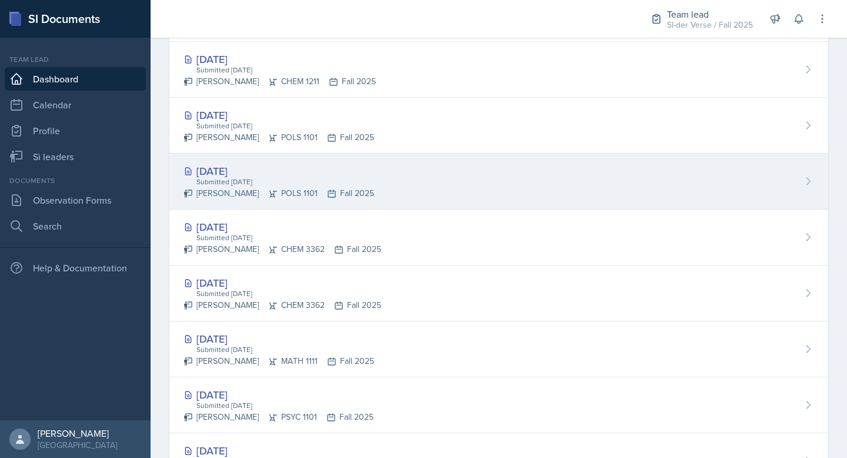
scroll to position [454, 0]
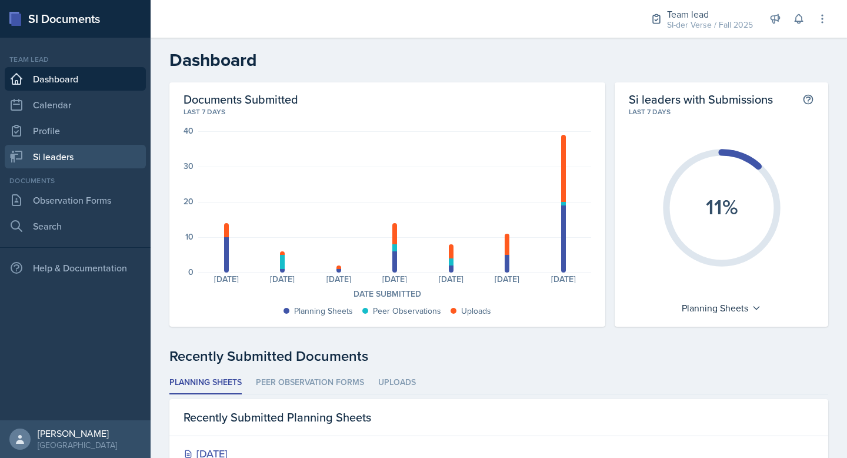
click at [74, 155] on link "Si leaders" at bounding box center [75, 157] width 141 height 24
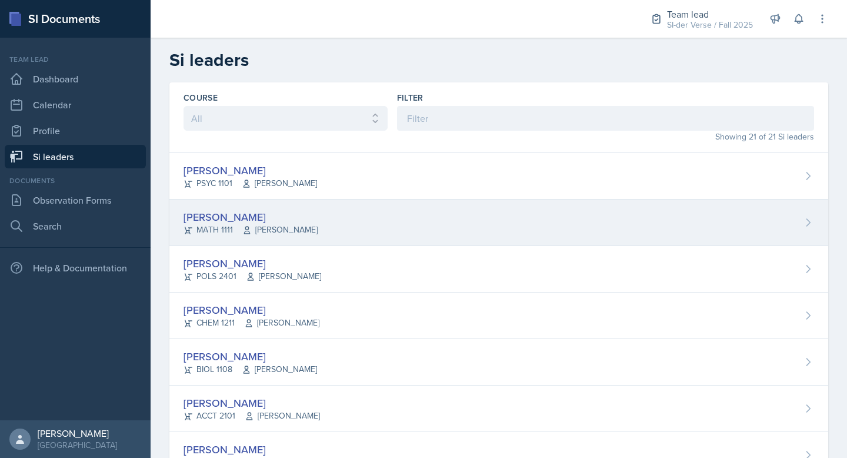
click at [264, 215] on div "[PERSON_NAME]" at bounding box center [250, 217] width 134 height 16
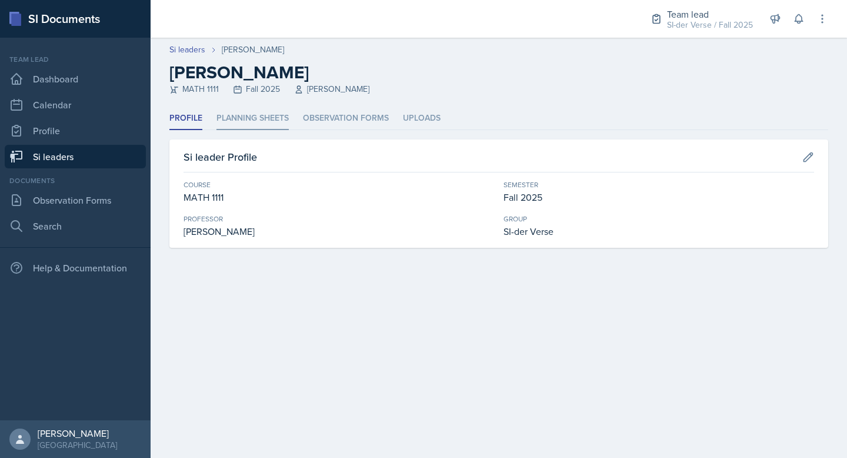
click at [265, 115] on li "Planning Sheets" at bounding box center [252, 118] width 72 height 23
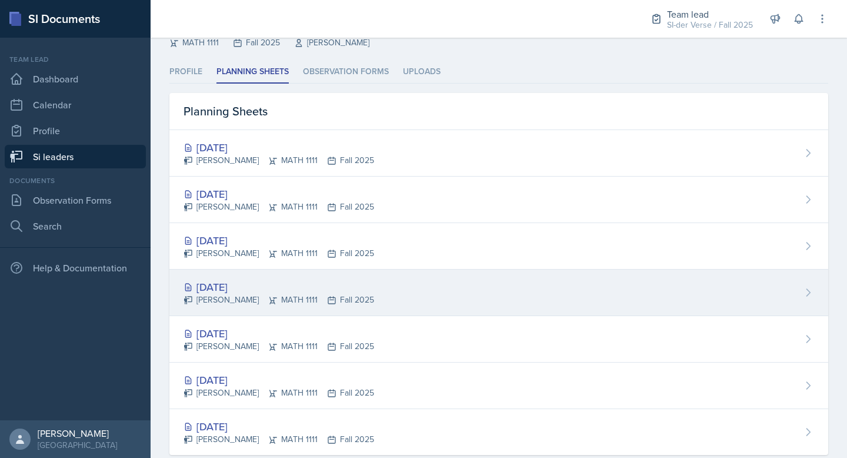
scroll to position [72, 0]
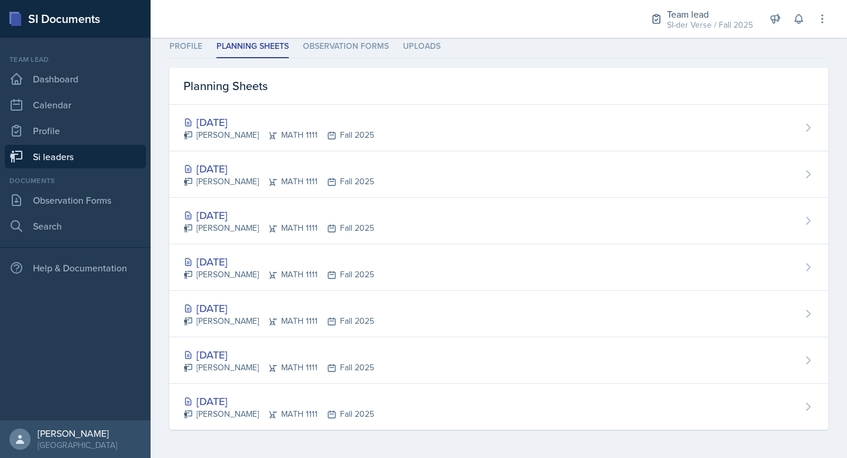
click at [94, 157] on link "Si leaders" at bounding box center [75, 157] width 141 height 24
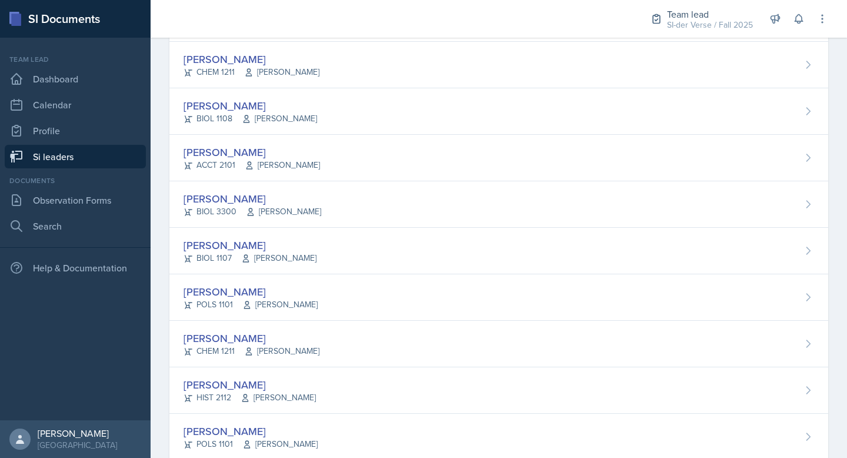
scroll to position [226, 0]
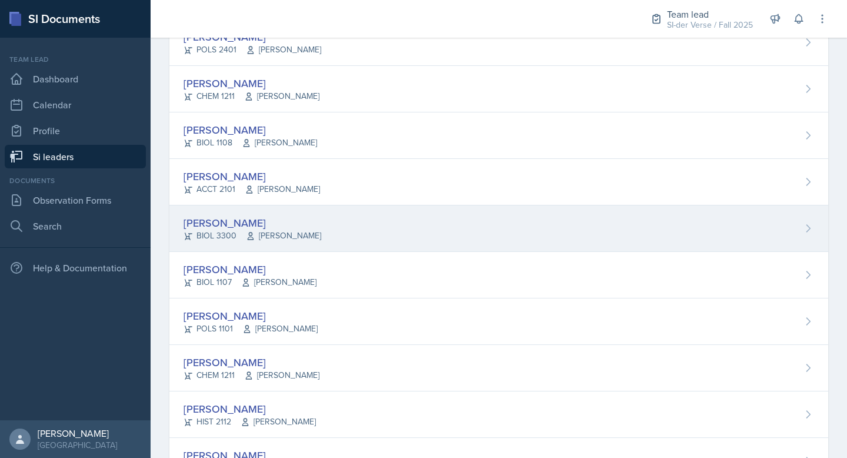
click at [273, 211] on div "[PERSON_NAME] BIOL 3300 [PERSON_NAME]" at bounding box center [498, 228] width 659 height 46
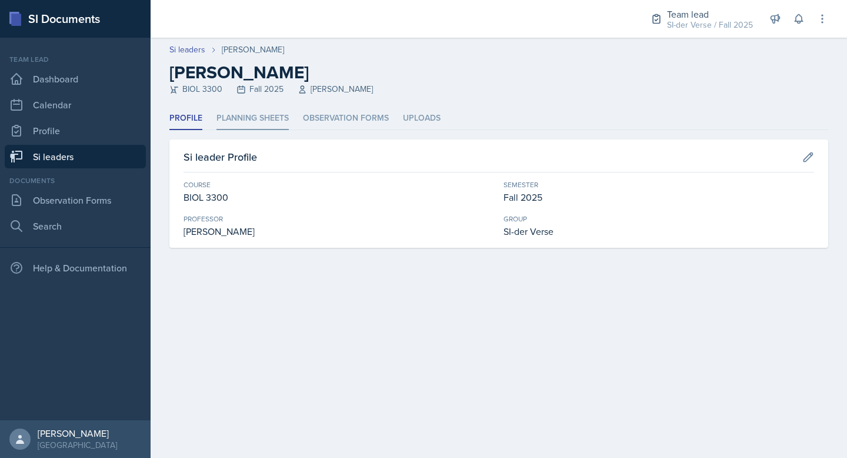
click at [228, 119] on li "Planning Sheets" at bounding box center [252, 118] width 72 height 23
